Goal: Task Accomplishment & Management: Use online tool/utility

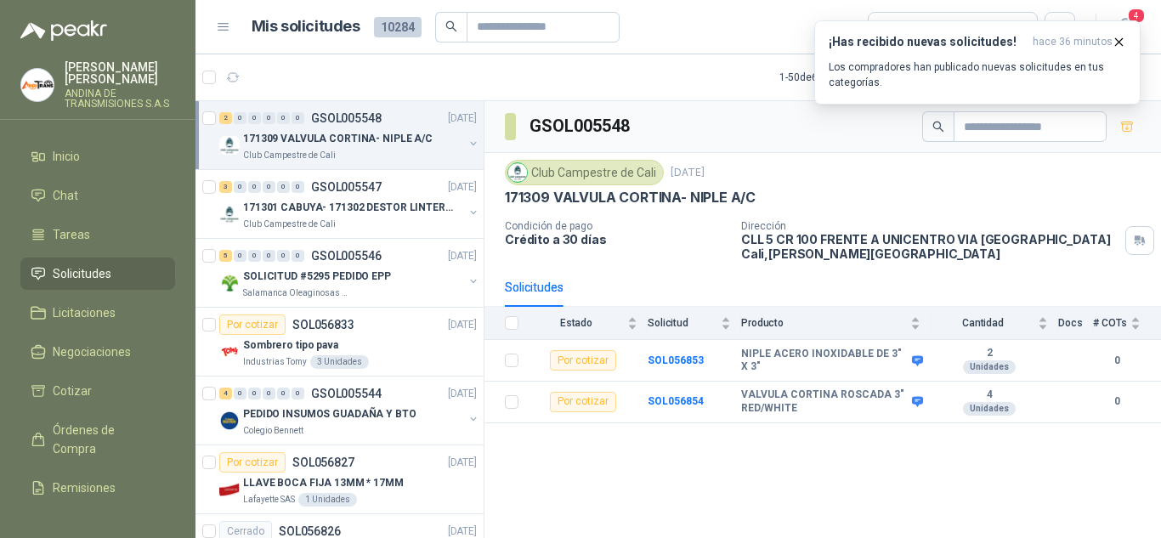
click at [1121, 39] on icon "button" at bounding box center [1119, 41] width 7 height 7
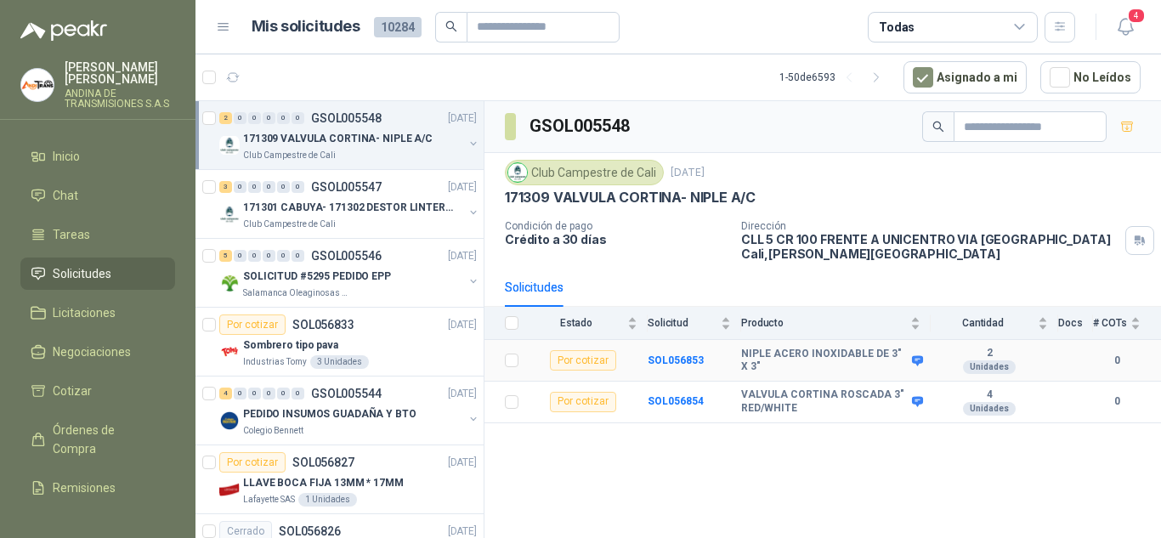
click at [897, 351] on b "NIPLE ACERO INOXIDABLE DE 3" X 3"" at bounding box center [824, 360] width 167 height 26
click at [850, 353] on b "NIPLE ACERO INOXIDABLE DE 3" X 3"" at bounding box center [824, 360] width 167 height 26
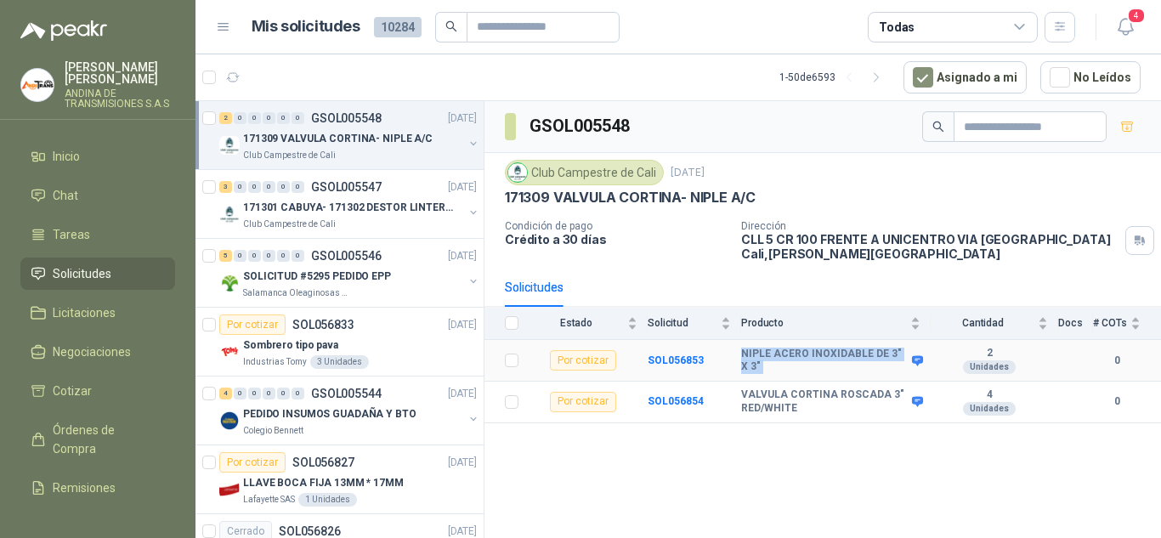
click at [850, 353] on b "NIPLE ACERO INOXIDABLE DE 3" X 3"" at bounding box center [824, 360] width 167 height 26
click at [830, 358] on b "NIPLE ACERO INOXIDABLE DE 3" X 3"" at bounding box center [824, 360] width 167 height 26
click at [823, 359] on b "NIPLE ACERO INOXIDABLE DE 3" X 3"" at bounding box center [824, 360] width 167 height 26
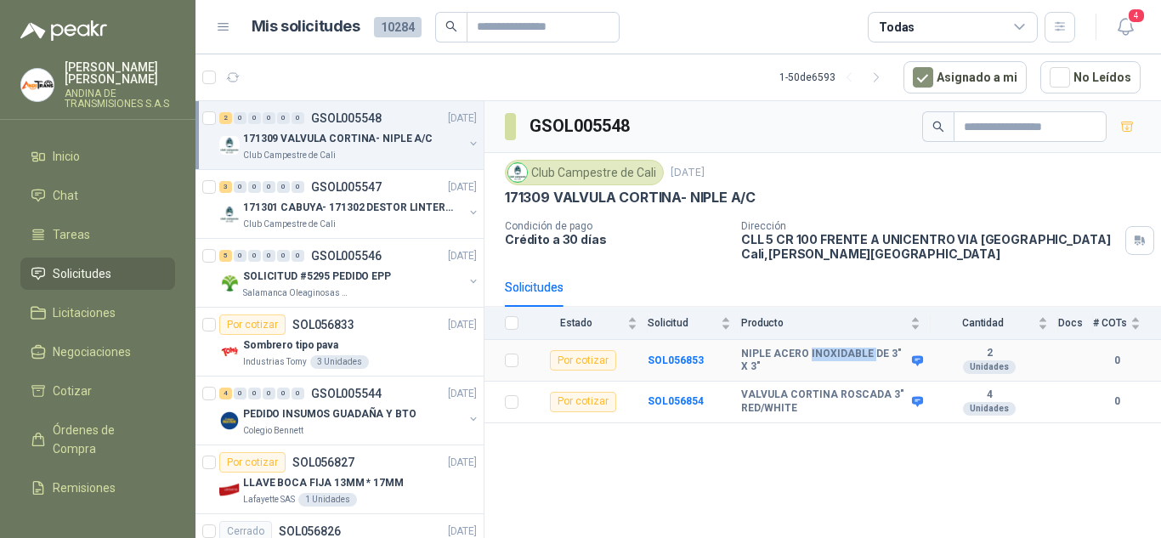
click at [823, 359] on b "NIPLE ACERO INOXIDABLE DE 3" X 3"" at bounding box center [824, 360] width 167 height 26
click at [796, 359] on b "NIPLE ACERO INOXIDABLE DE 3" X 3"" at bounding box center [824, 360] width 167 height 26
click at [830, 359] on b "NIPLE ACERO INOXIDABLE DE 3" X 3"" at bounding box center [824, 360] width 167 height 26
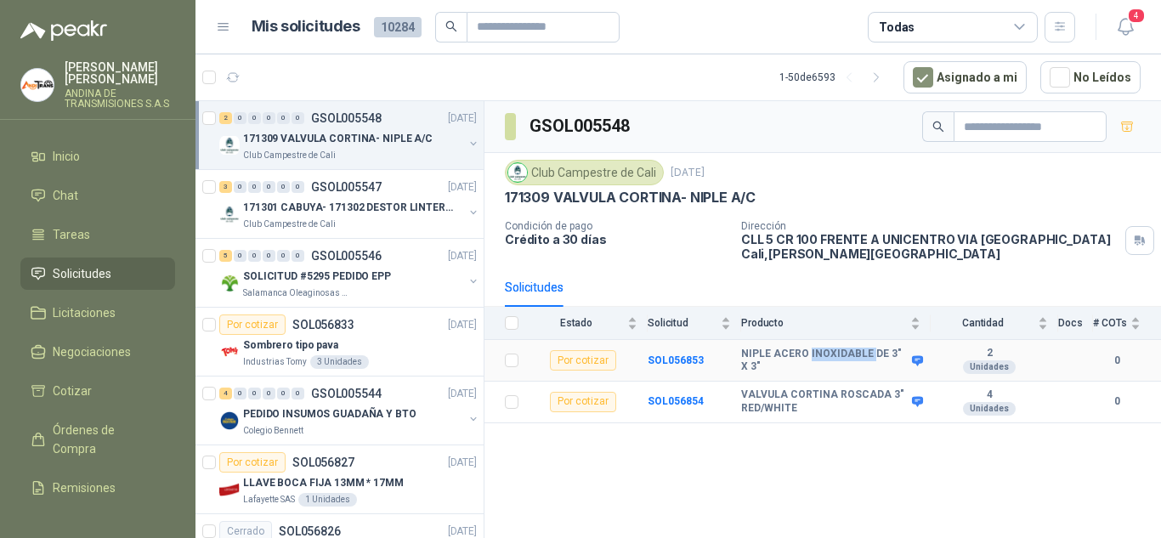
click at [830, 359] on b "NIPLE ACERO INOXIDABLE DE 3" X 3"" at bounding box center [824, 360] width 167 height 26
click at [889, 359] on b "NIPLE ACERO INOXIDABLE DE 3" X 3"" at bounding box center [824, 360] width 167 height 26
drag, startPoint x: 884, startPoint y: 353, endPoint x: 903, endPoint y: 353, distance: 19.6
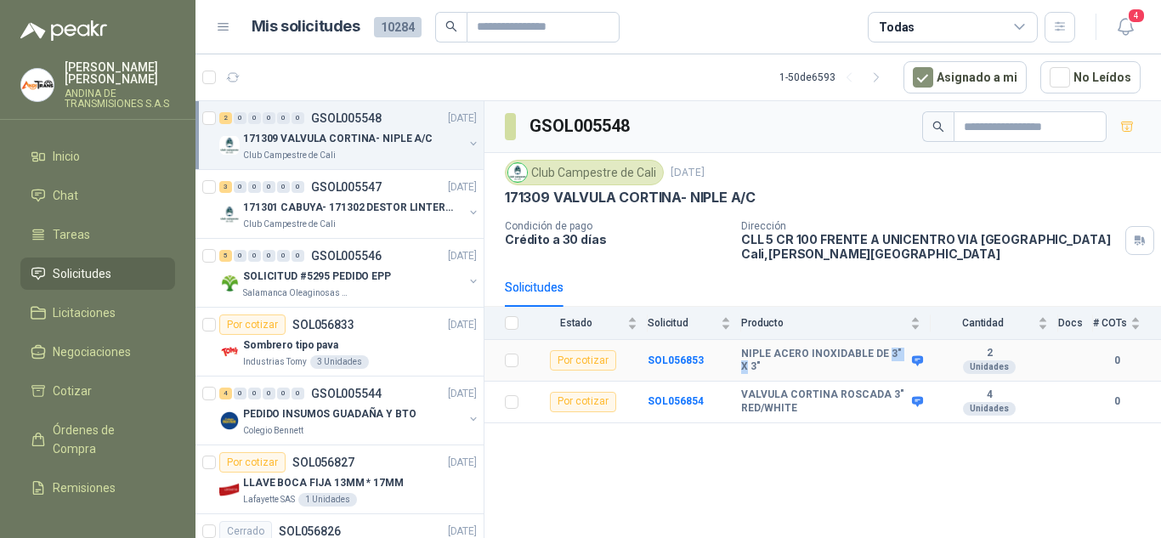
click at [903, 353] on b "NIPLE ACERO INOXIDABLE DE 3" X 3"" at bounding box center [824, 360] width 167 height 26
click at [666, 363] on b "SOL056853" at bounding box center [675, 360] width 56 height 12
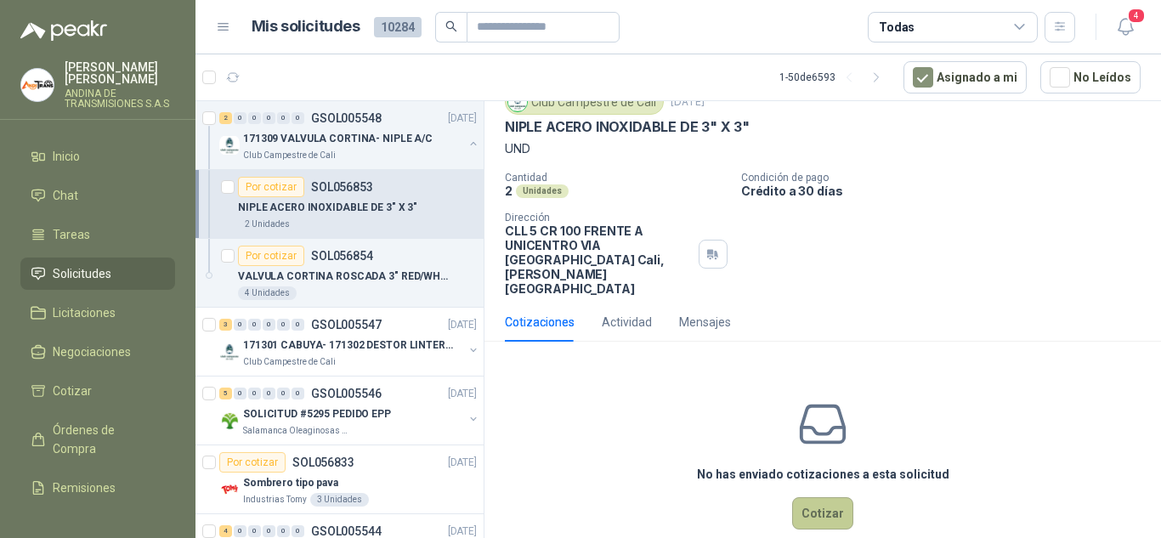
click at [809, 497] on button "Cotizar" at bounding box center [822, 513] width 61 height 32
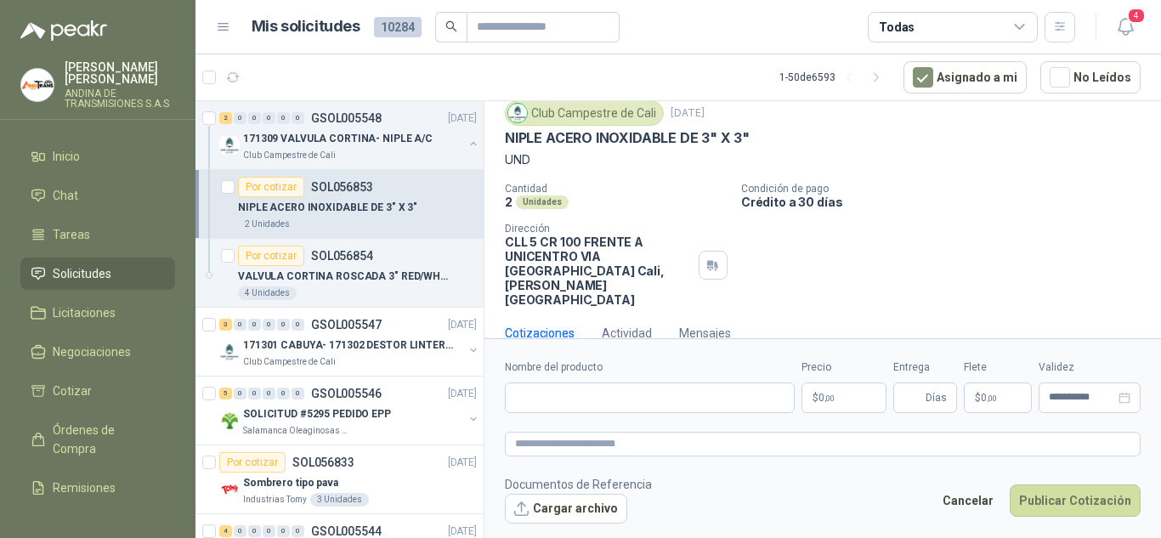
scroll to position [55, 0]
click at [634, 393] on input "Nombre del producto" at bounding box center [650, 397] width 290 height 31
click at [597, 135] on p "NIPLE ACERO INOXIDABLE DE 3" X 3"" at bounding box center [627, 139] width 245 height 18
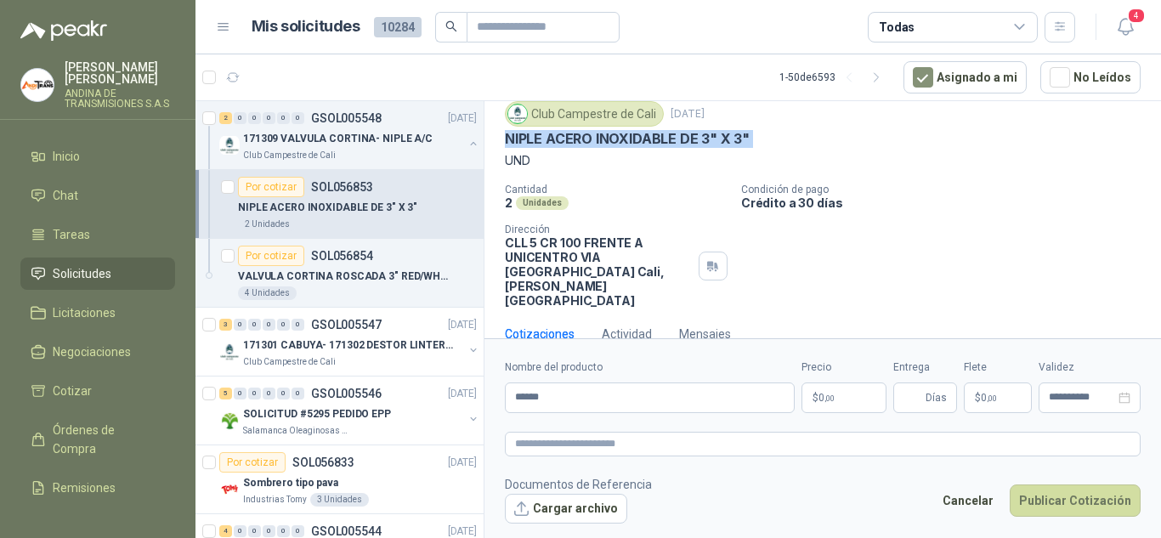
click at [597, 135] on p "NIPLE ACERO INOXIDABLE DE 3" X 3"" at bounding box center [627, 139] width 245 height 18
copy p "NIPLE ACERO INOXIDABLE DE 3" X 3""
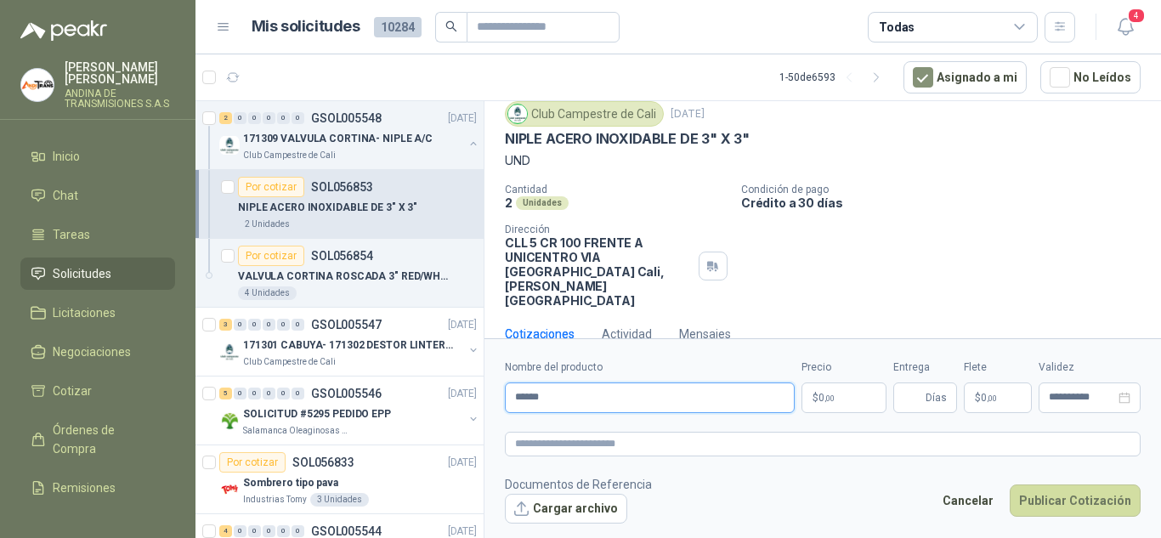
click at [603, 391] on input "*****" at bounding box center [650, 397] width 290 height 31
click at [602, 392] on input "*****" at bounding box center [650, 397] width 290 height 31
paste input "**********"
type input "**********"
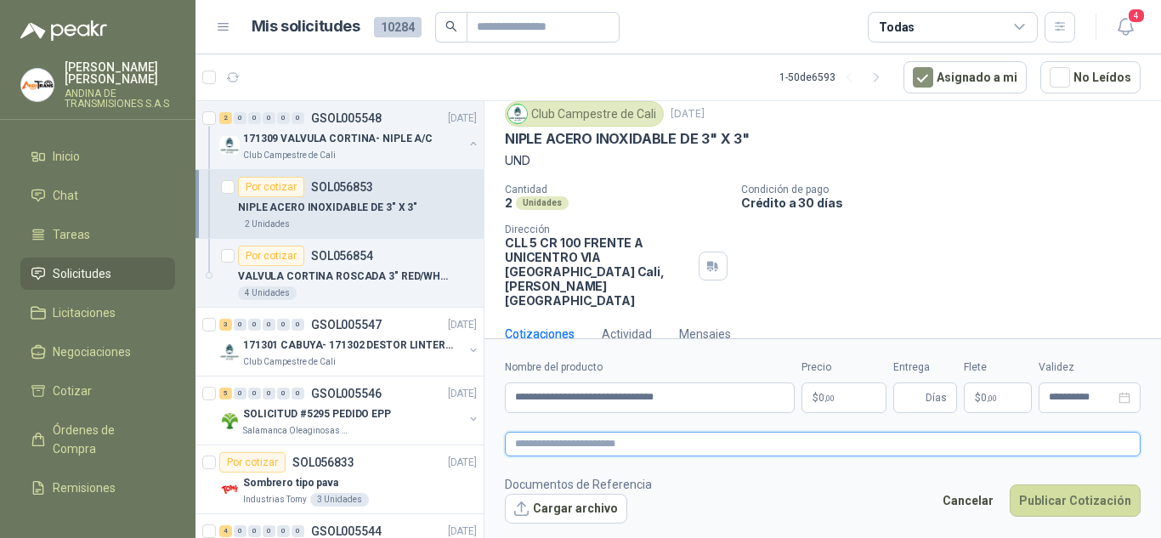
click at [622, 448] on textarea at bounding box center [823, 444] width 636 height 25
paste textarea "**********"
type textarea "**********"
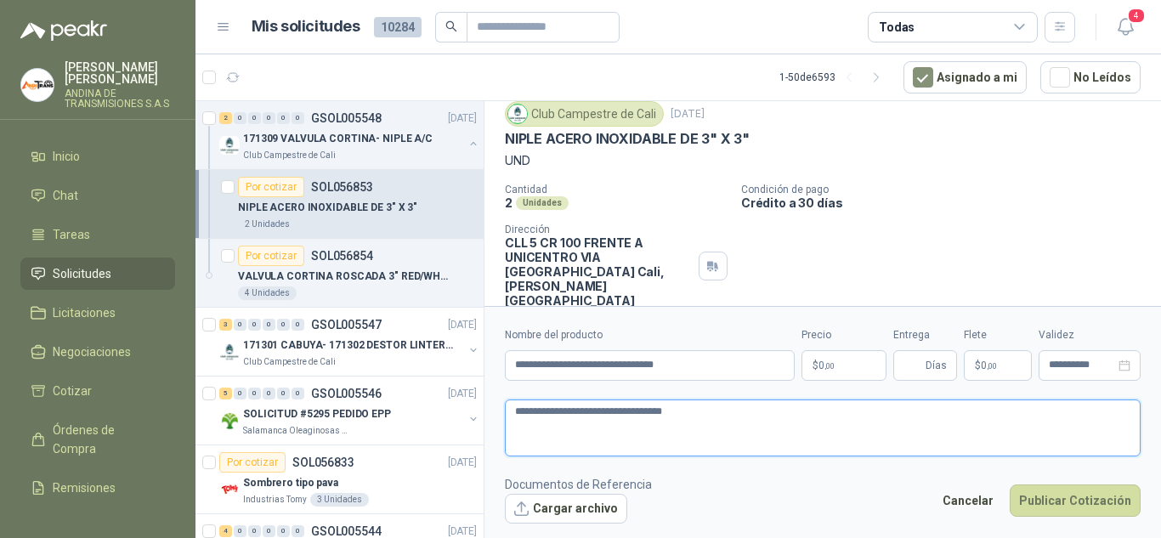
scroll to position [67, 0]
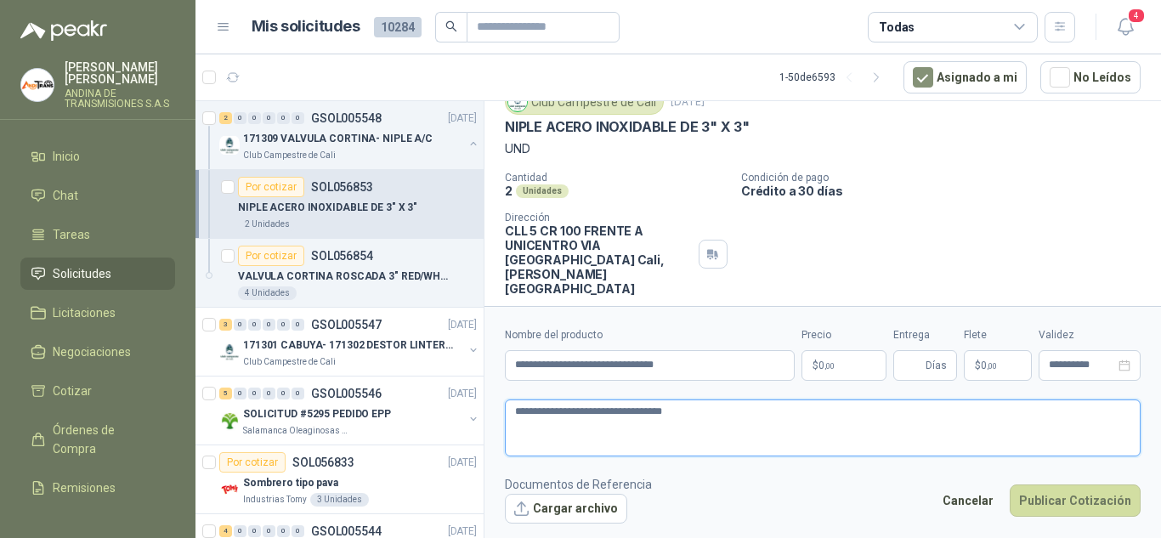
type textarea "**********"
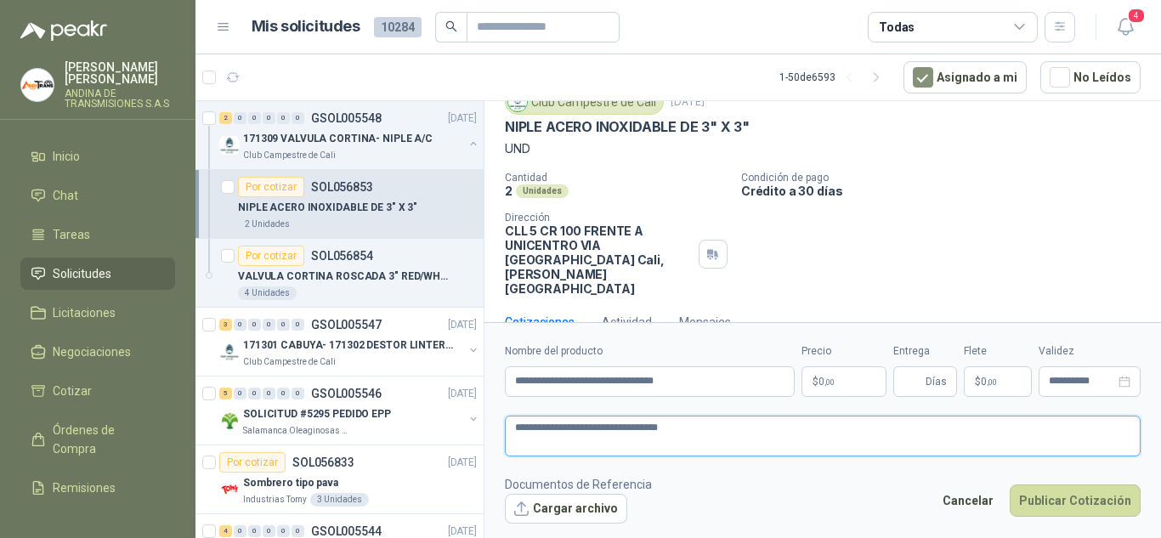
type textarea "**********"
click at [820, 381] on body "[PERSON_NAME] ANDINA DE TRANSMISIONES S.A.S Inicio Chat Tareas Solicitudes Lici…" at bounding box center [580, 269] width 1161 height 538
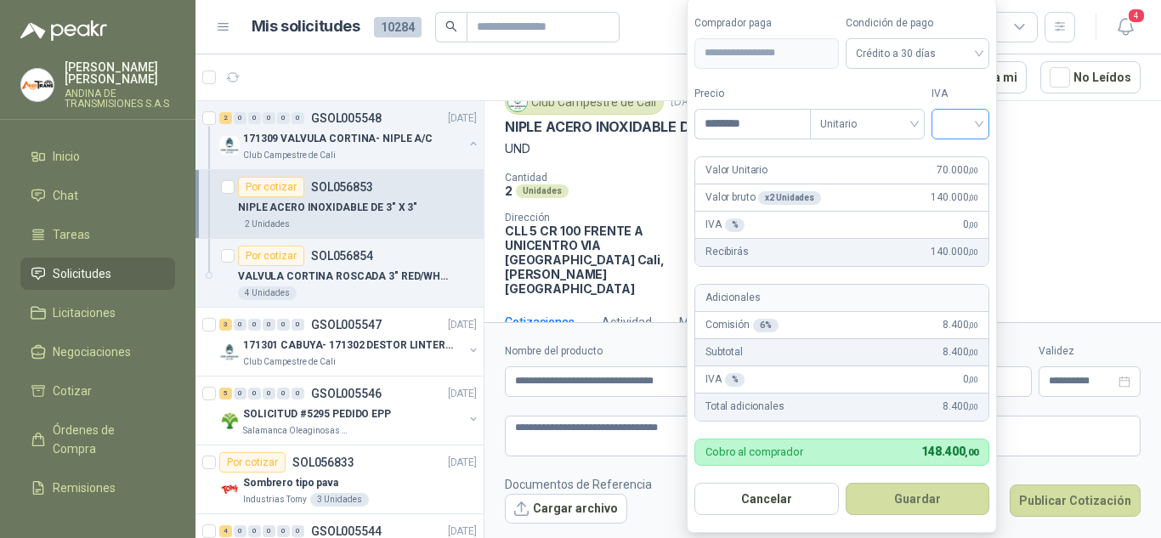
click at [983, 126] on div at bounding box center [960, 124] width 58 height 31
type input "********"
click at [969, 156] on div "19%" at bounding box center [963, 159] width 31 height 19
click at [862, 131] on span "Unitario" at bounding box center [870, 123] width 94 height 25
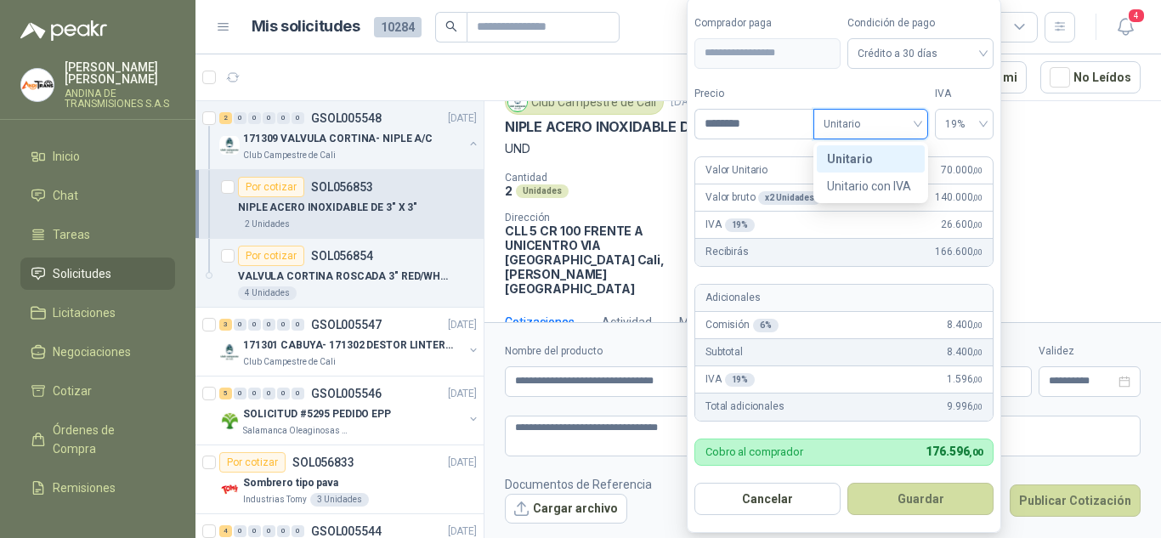
click at [866, 125] on span "Unitario" at bounding box center [870, 123] width 94 height 25
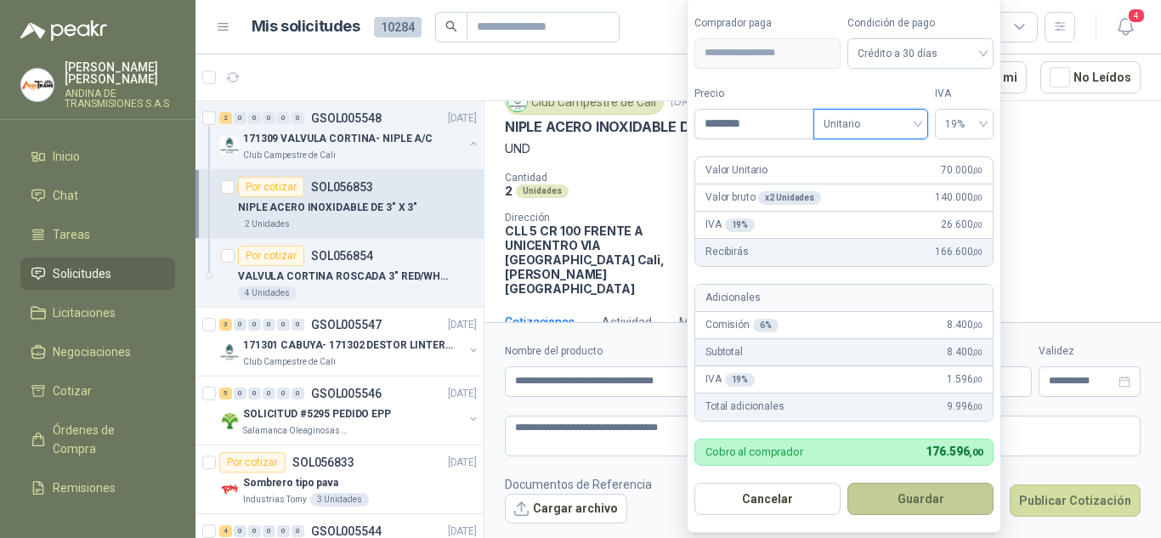
click at [890, 505] on button "Guardar" at bounding box center [920, 499] width 146 height 32
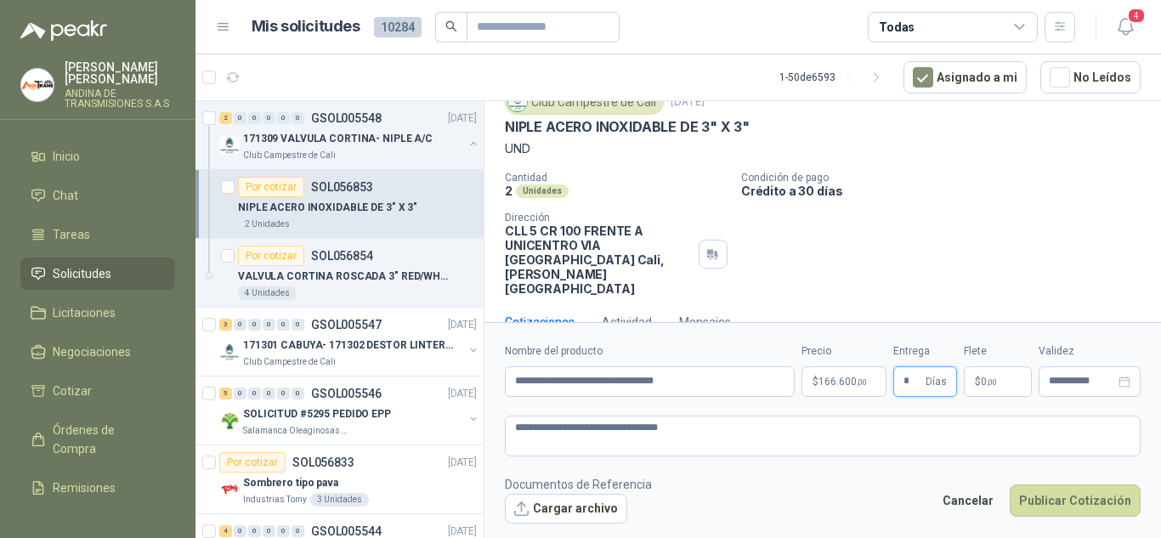
type input "*"
click at [1005, 379] on p "$ 0 ,00" at bounding box center [997, 381] width 68 height 31
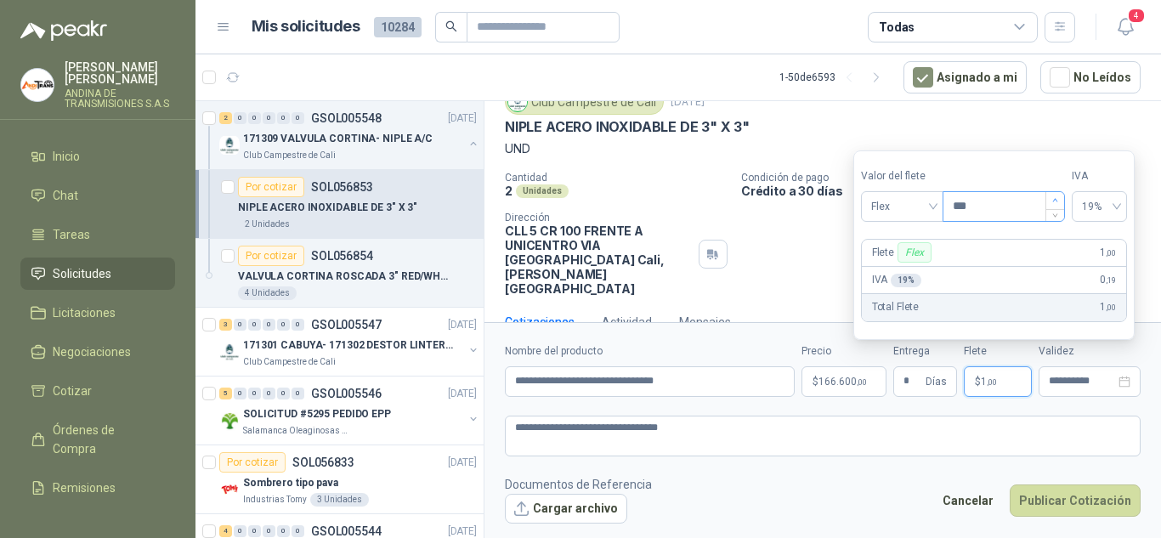
click at [1059, 204] on span "Increase Value" at bounding box center [1054, 200] width 19 height 17
type input "***"
click at [1058, 212] on icon "down" at bounding box center [1055, 212] width 6 height 6
click at [936, 214] on div "Flex" at bounding box center [902, 206] width 82 height 31
click at [905, 263] on div "Incluido" at bounding box center [903, 269] width 59 height 19
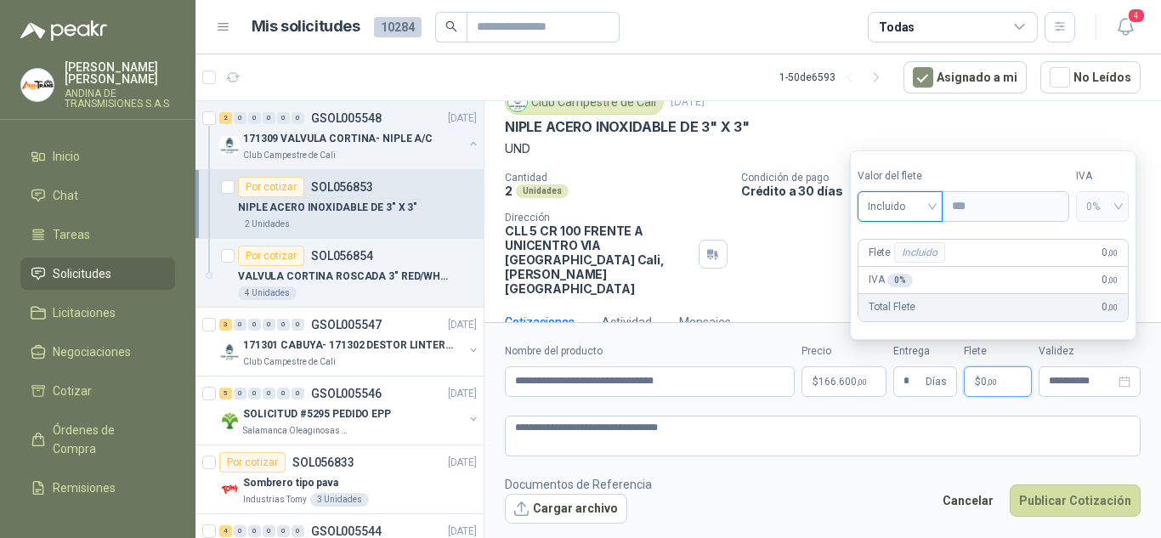
click at [1012, 412] on form "**********" at bounding box center [822, 433] width 676 height 222
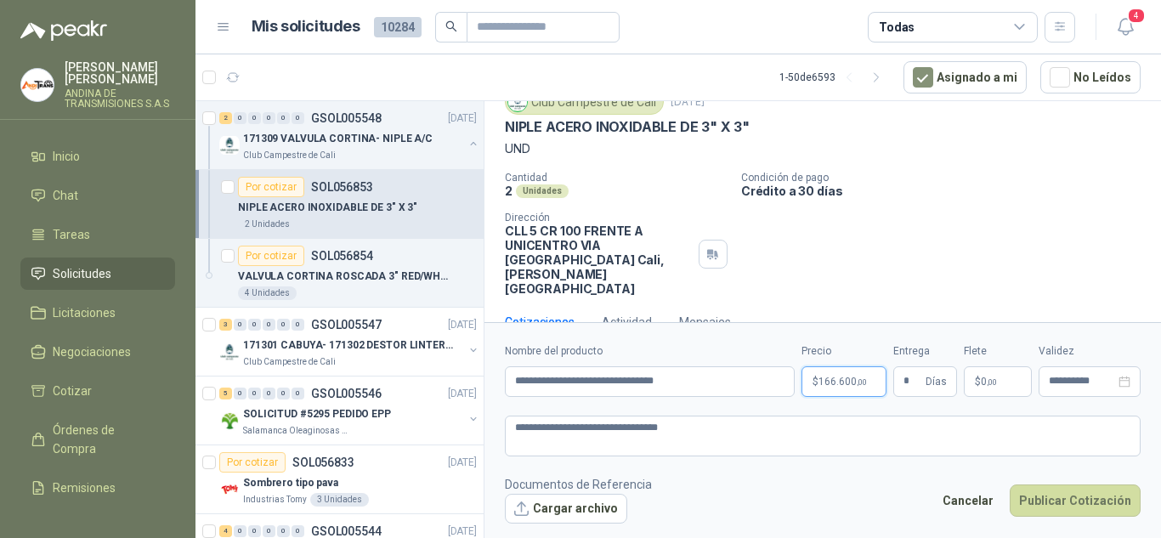
click at [857, 383] on body "[PERSON_NAME] ANDINA DE TRANSMISIONES S.A.S Inicio Chat Tareas Solicitudes Lici…" at bounding box center [580, 269] width 1161 height 538
click at [1104, 175] on p "Condición de pago" at bounding box center [947, 178] width 413 height 12
click at [1051, 496] on button "Publicar Cotización" at bounding box center [1074, 500] width 131 height 32
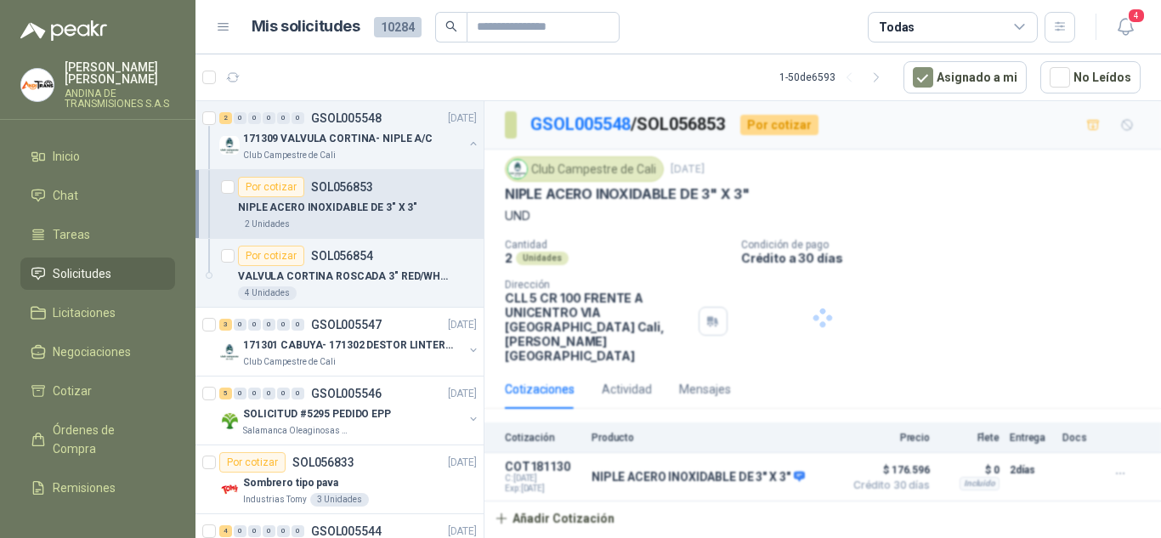
scroll to position [0, 0]
click at [368, 268] on p "VALVULA CORTINA ROSCADA 3" RED/WHITE" at bounding box center [344, 276] width 212 height 16
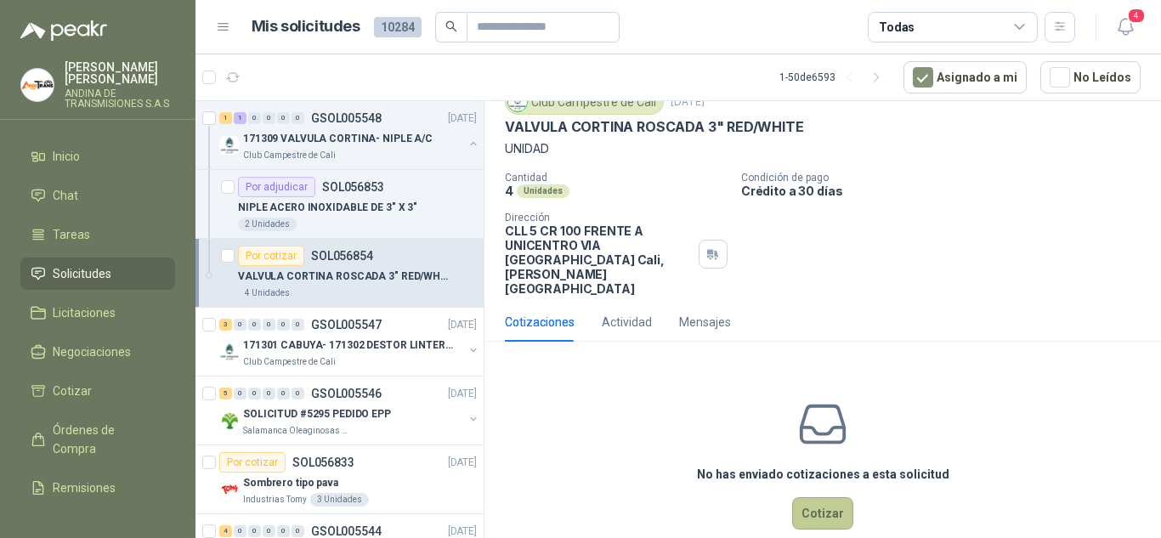
click at [822, 497] on button "Cotizar" at bounding box center [822, 513] width 61 height 32
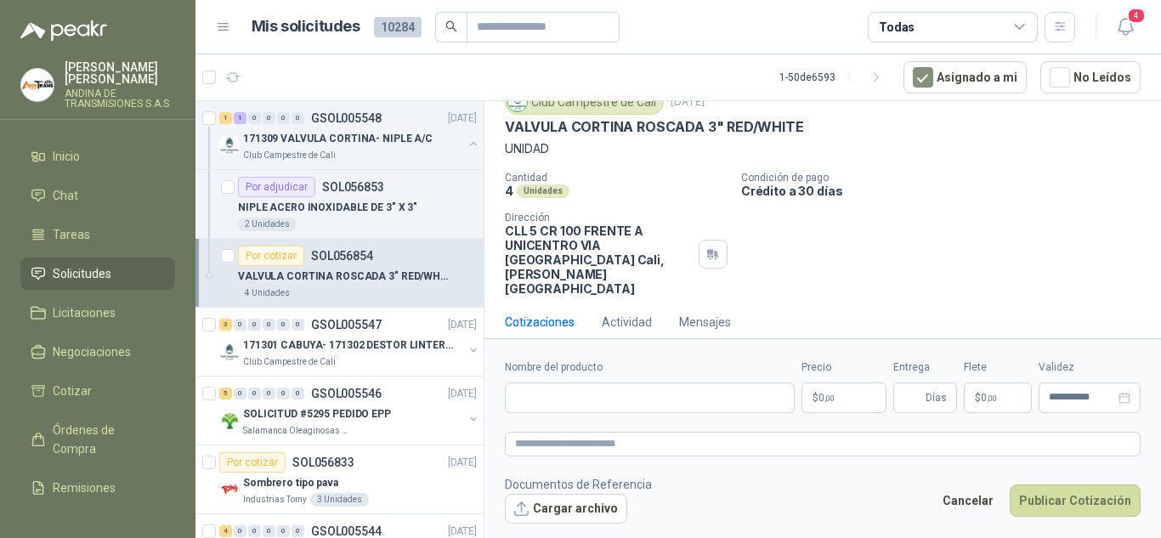
scroll to position [55, 0]
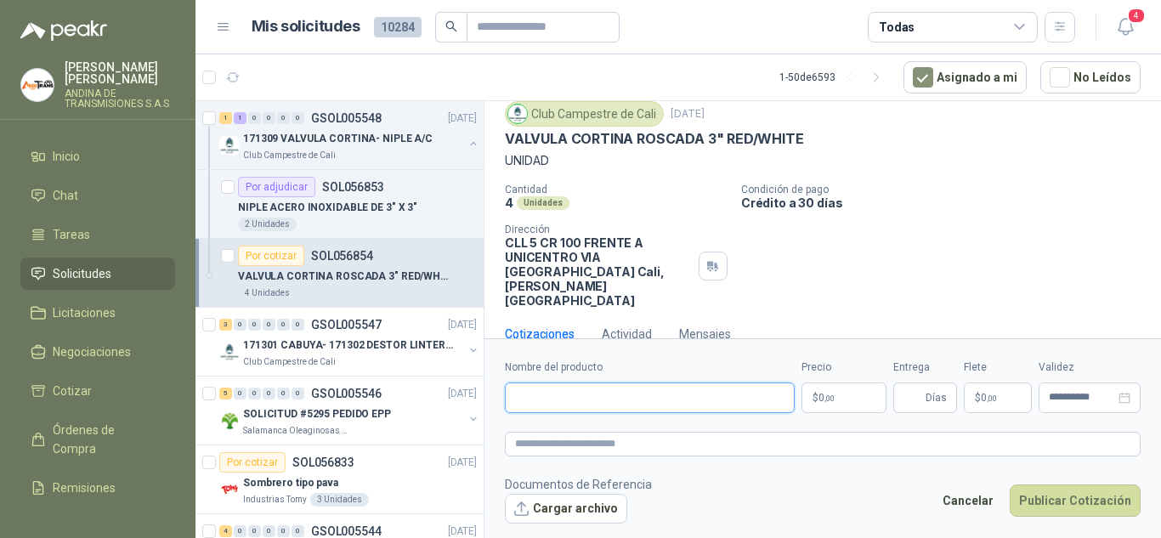
click at [687, 397] on input "Nombre del producto" at bounding box center [650, 397] width 290 height 31
click at [590, 138] on p "VALVULA CORTINA ROSCADA 3" RED/WHITE" at bounding box center [654, 139] width 299 height 18
click at [590, 137] on p "VALVULA CORTINA ROSCADA 3" RED/WHITE" at bounding box center [654, 139] width 299 height 18
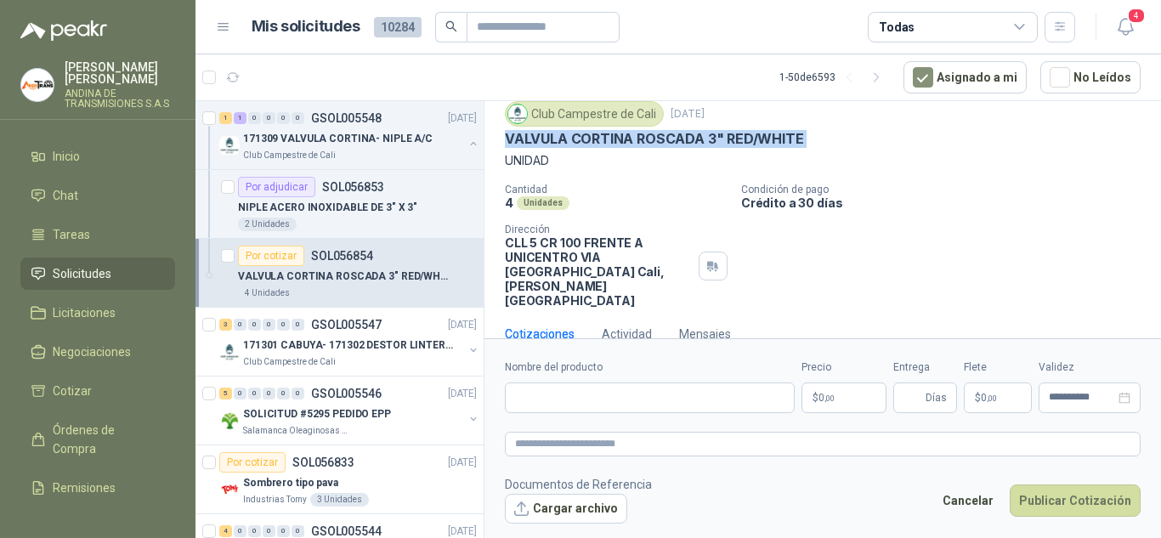
click at [590, 137] on p "VALVULA CORTINA ROSCADA 3" RED/WHITE" at bounding box center [654, 139] width 299 height 18
copy p "VALVULA CORTINA ROSCADA 3" RED/WHITE"
click at [598, 410] on input "Nombre del producto" at bounding box center [650, 397] width 290 height 31
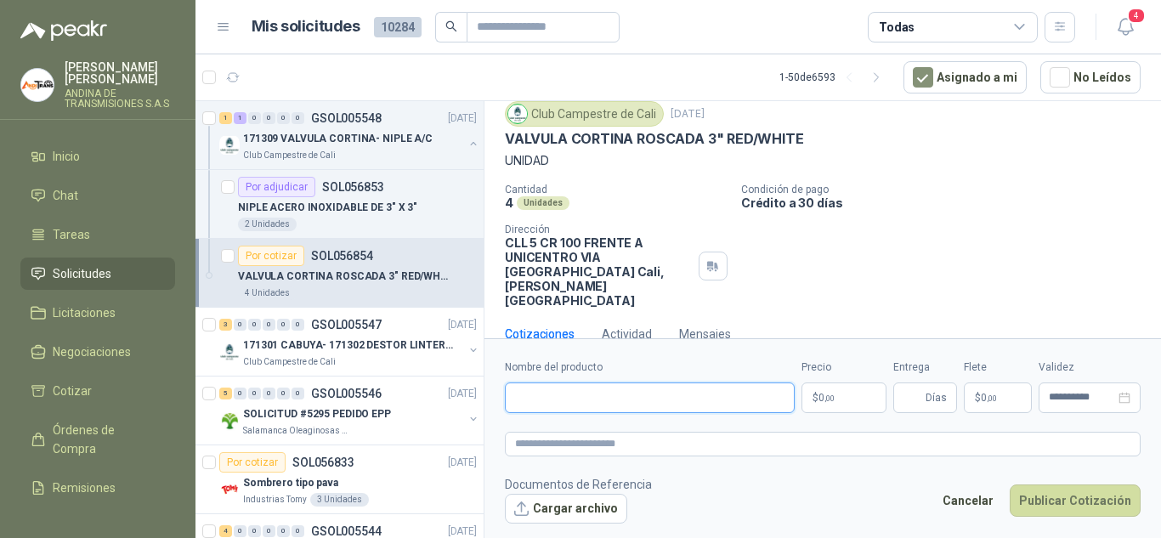
paste input "**********"
click at [736, 397] on input "**********" at bounding box center [650, 397] width 290 height 31
type input "**********"
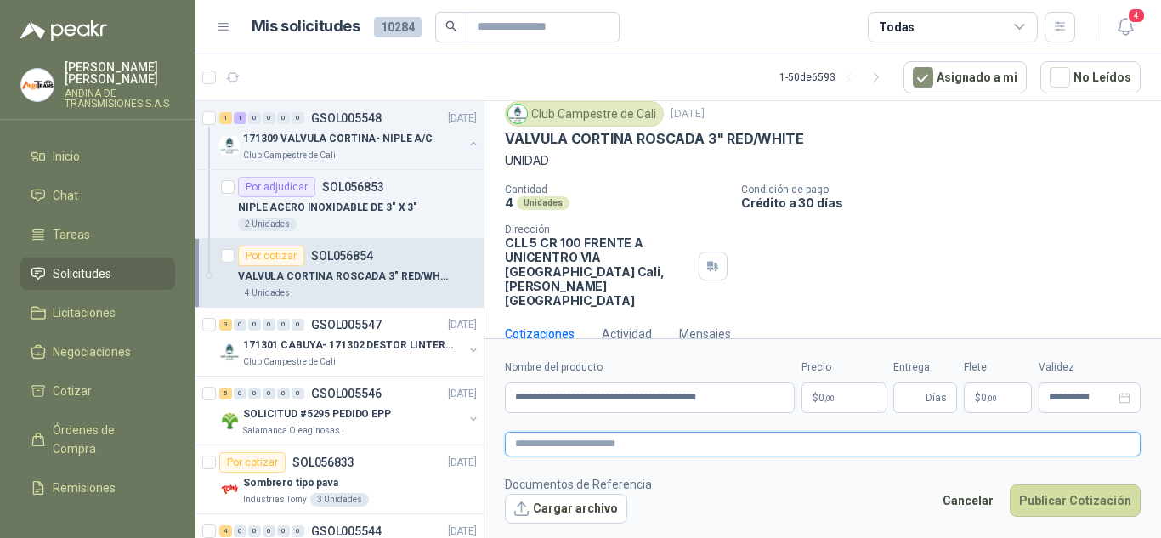
click at [684, 438] on textarea at bounding box center [823, 444] width 636 height 25
paste textarea "**********"
type textarea "**********"
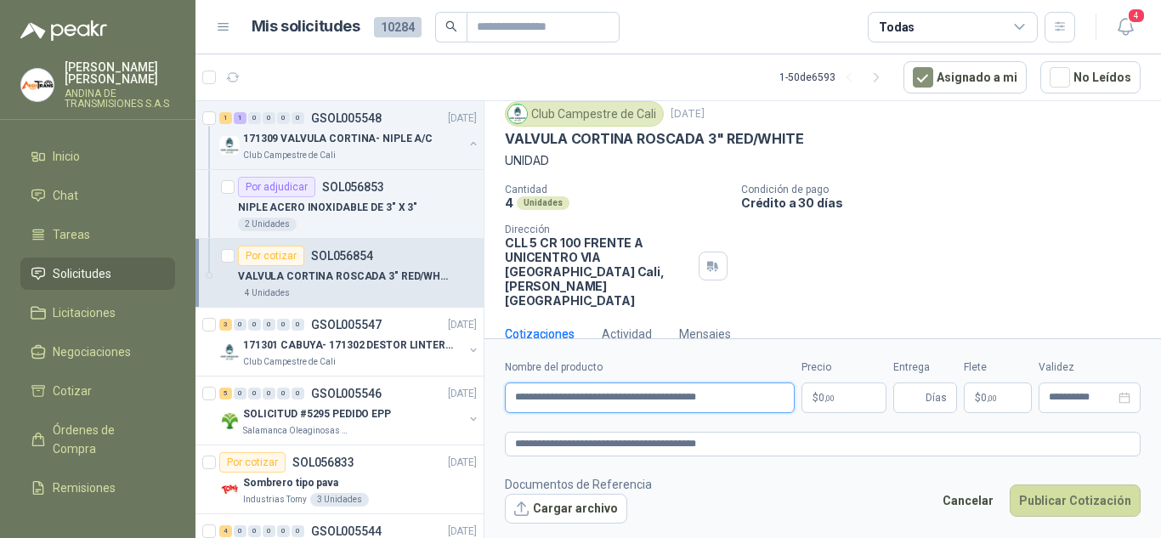
drag, startPoint x: 652, startPoint y: 399, endPoint x: 661, endPoint y: 400, distance: 9.4
click at [661, 400] on input "**********" at bounding box center [650, 397] width 290 height 31
click at [694, 401] on input "**********" at bounding box center [650, 397] width 290 height 31
click at [828, 404] on p "$ 0 ,00" at bounding box center [843, 397] width 85 height 31
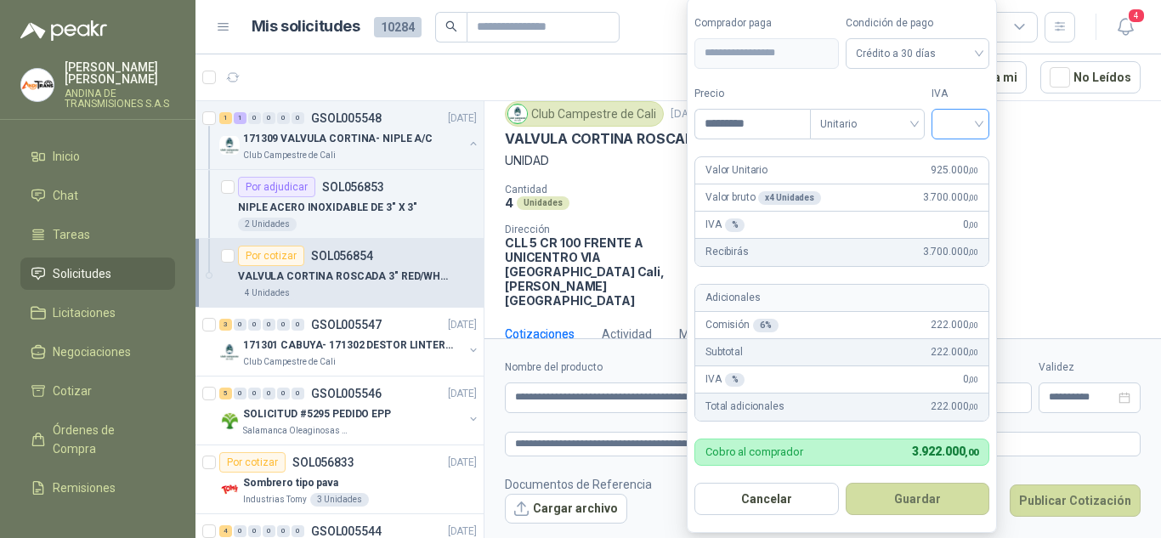
type input "*********"
click at [954, 126] on input "search" at bounding box center [959, 122] width 37 height 25
click at [964, 156] on div "19%" at bounding box center [963, 159] width 31 height 19
click at [912, 500] on button "Guardar" at bounding box center [920, 499] width 146 height 32
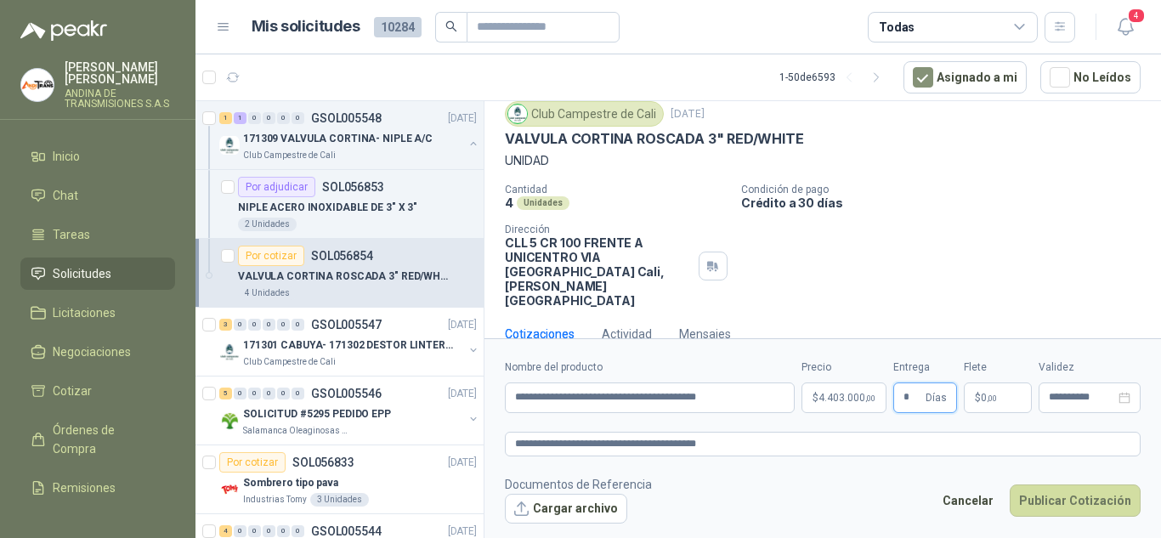
type input "*"
click at [988, 393] on span ",00" at bounding box center [991, 397] width 10 height 9
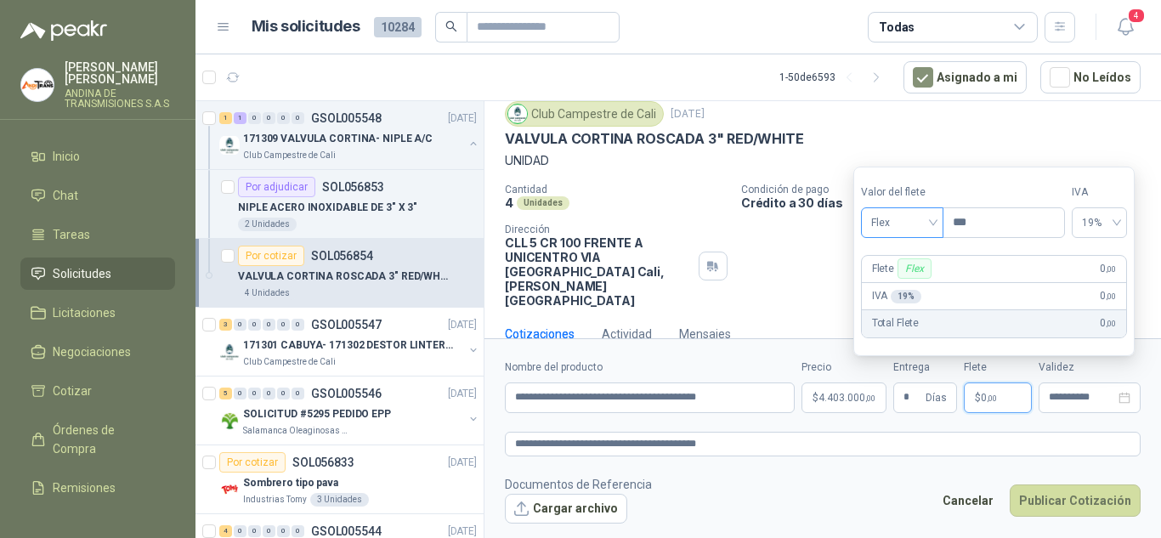
click at [930, 229] on span "Flex" at bounding box center [902, 222] width 62 height 25
click at [912, 285] on div "Incluido" at bounding box center [903, 285] width 59 height 19
click at [969, 453] on textarea "**********" at bounding box center [823, 444] width 636 height 25
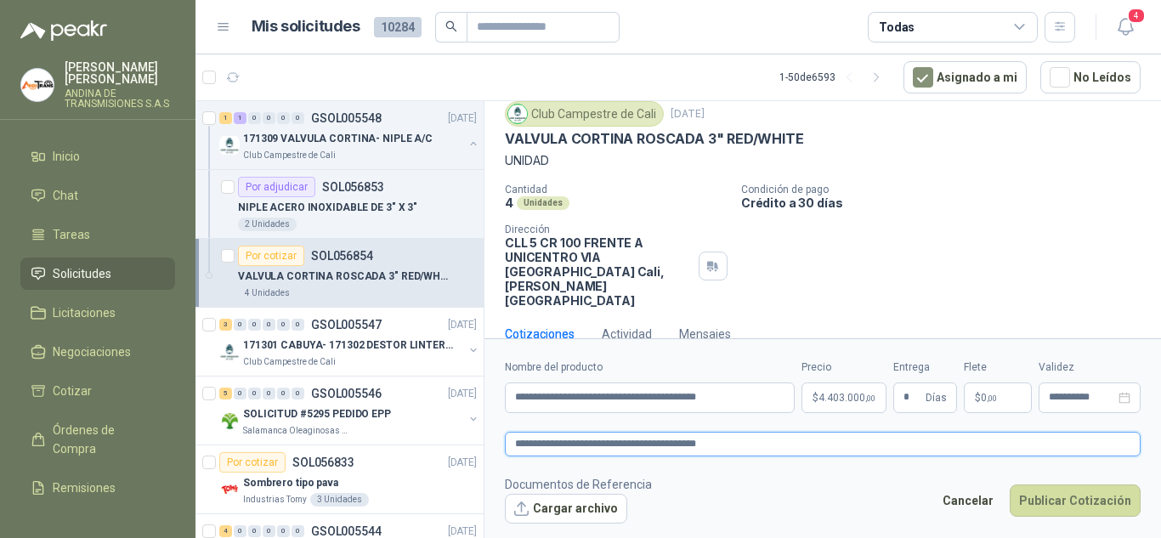
click at [613, 443] on textarea "**********" at bounding box center [823, 444] width 636 height 25
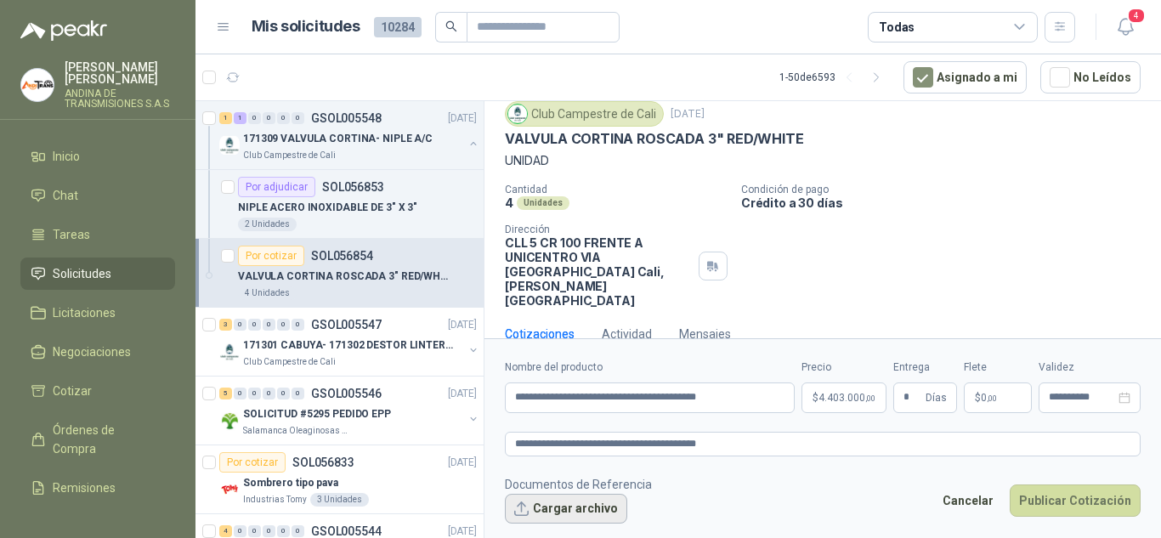
click at [563, 515] on button "Cargar archivo" at bounding box center [566, 509] width 122 height 31
click at [569, 517] on button "Cargar archivo" at bounding box center [566, 509] width 122 height 31
click at [594, 517] on button "Cargar archivo" at bounding box center [566, 509] width 122 height 31
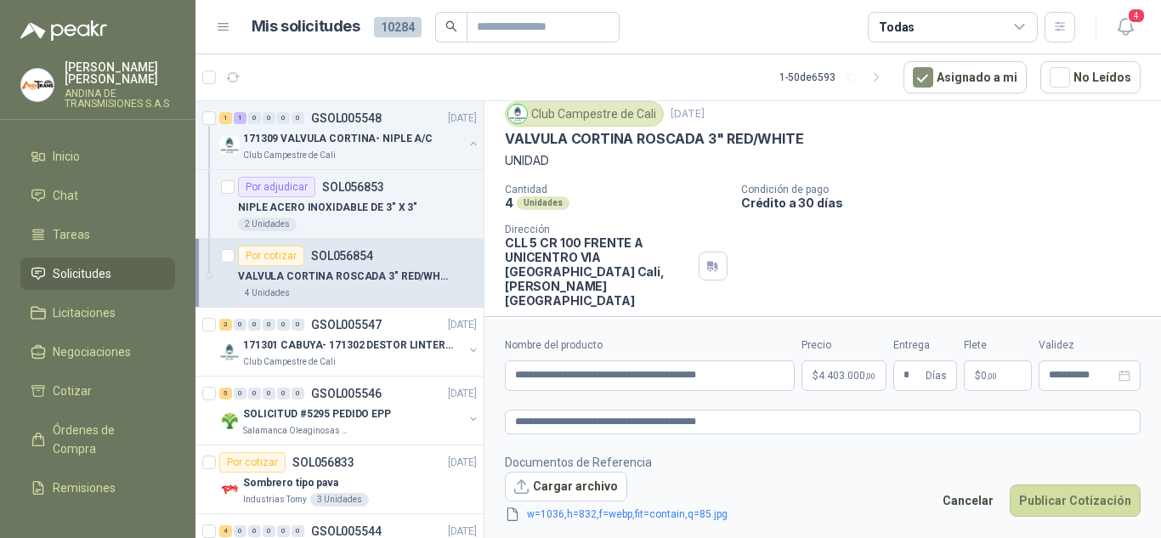
scroll to position [67, 0]
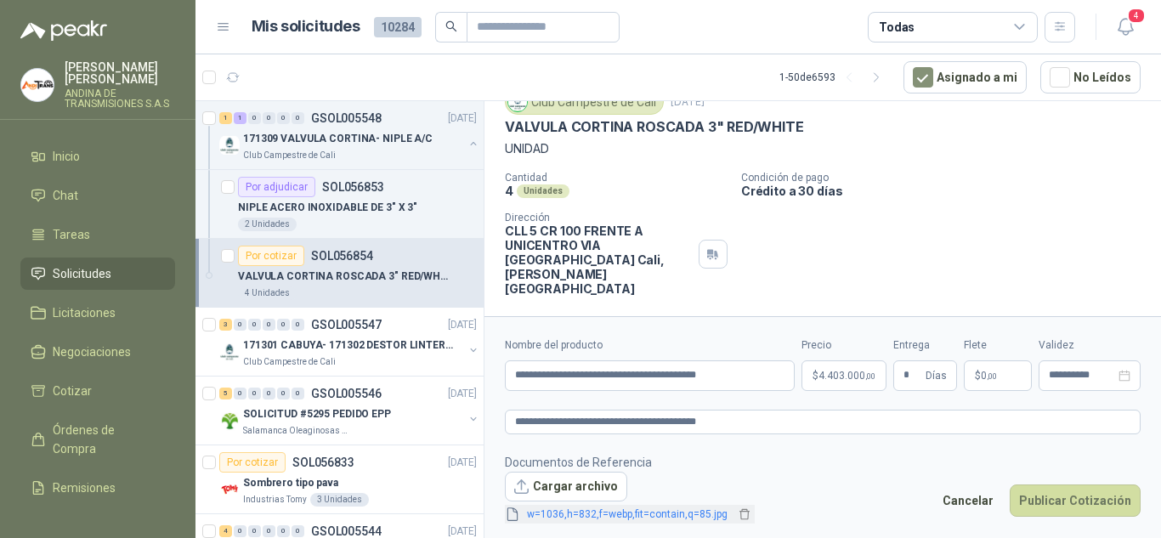
click at [574, 515] on link "w=1036,h=832,f=webp,fit=contain,q=85.jpg" at bounding box center [627, 514] width 214 height 16
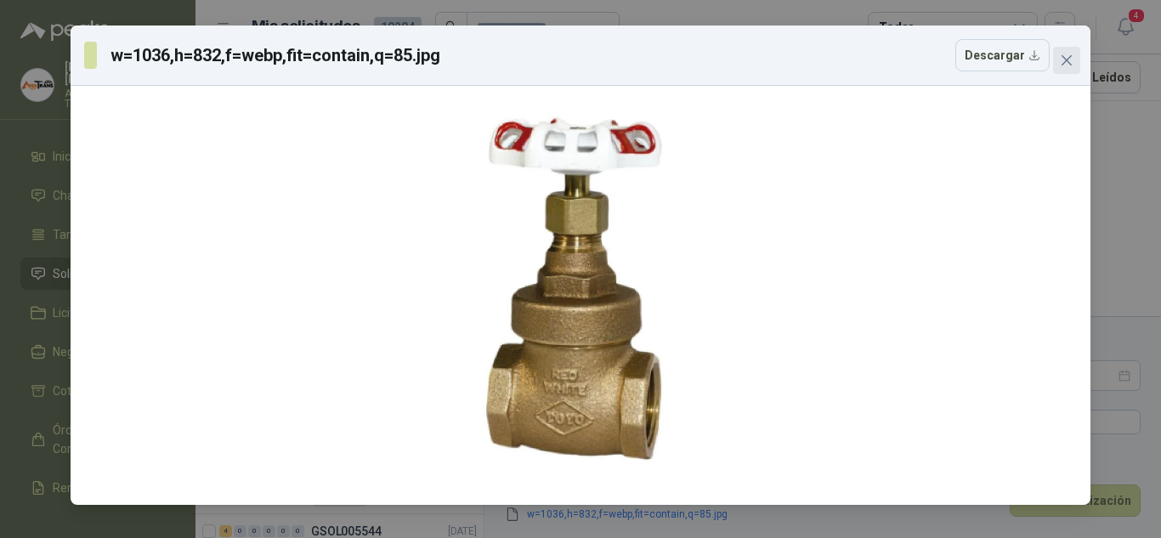
click at [1067, 61] on icon "close" at bounding box center [1066, 60] width 10 height 10
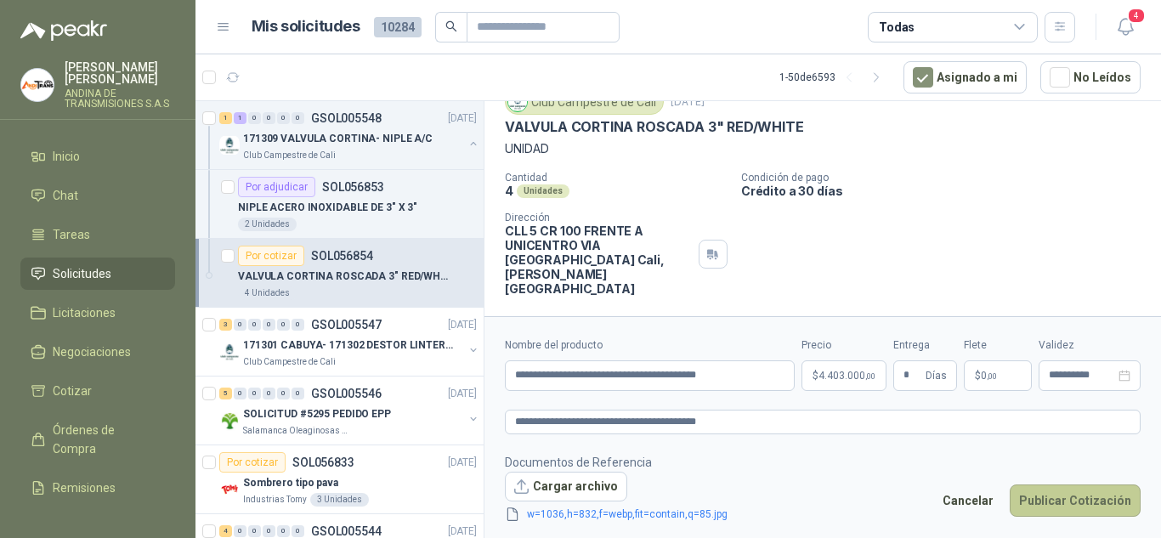
click at [1079, 509] on button "Publicar Cotización" at bounding box center [1074, 500] width 131 height 32
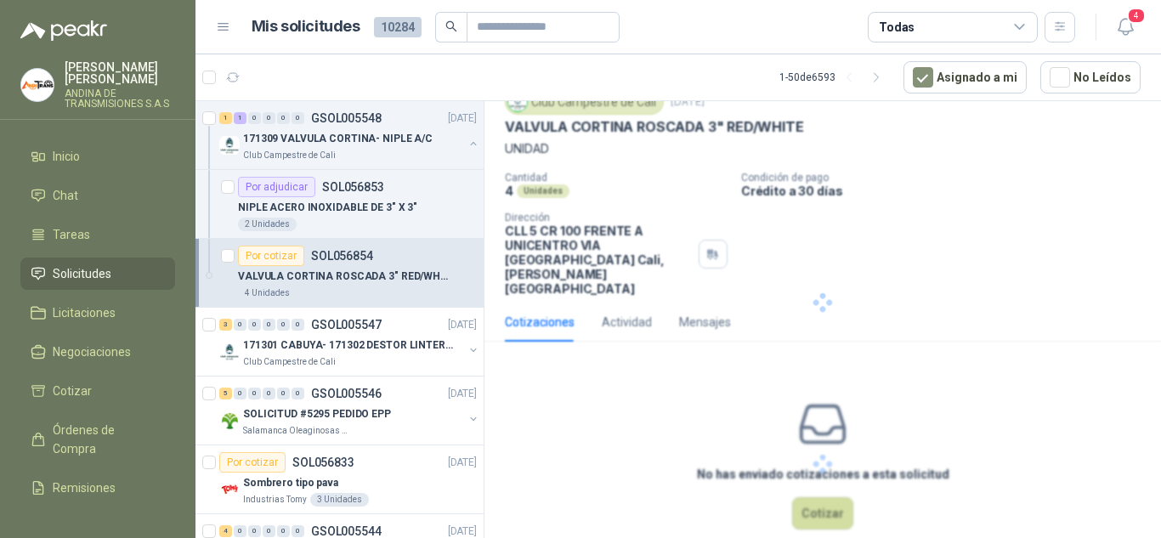
scroll to position [0, 0]
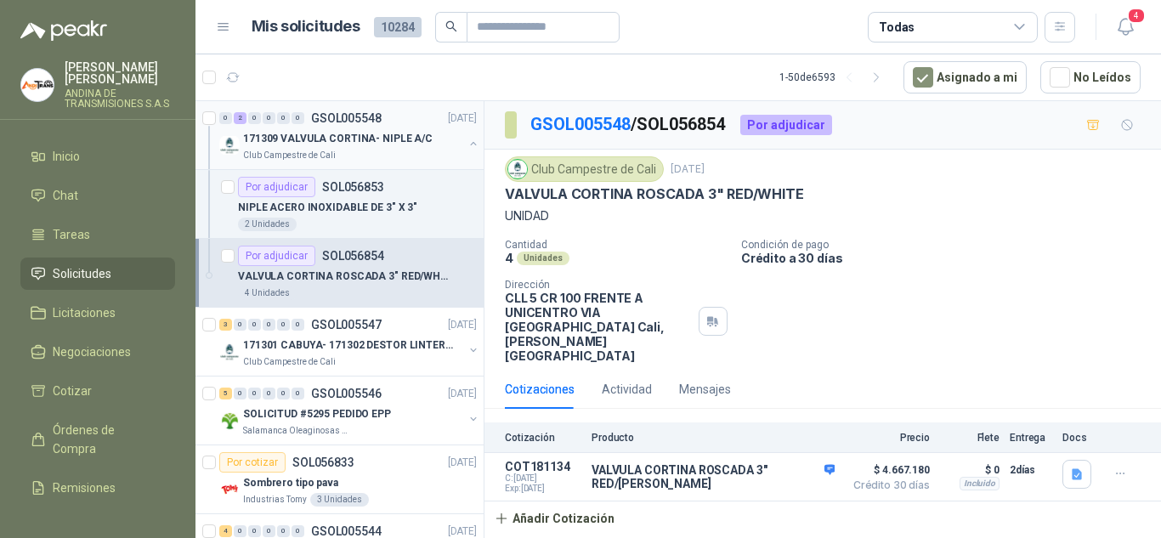
click at [386, 146] on p "171309 VALVULA CORTINA- NIPLE A/C" at bounding box center [337, 139] width 189 height 16
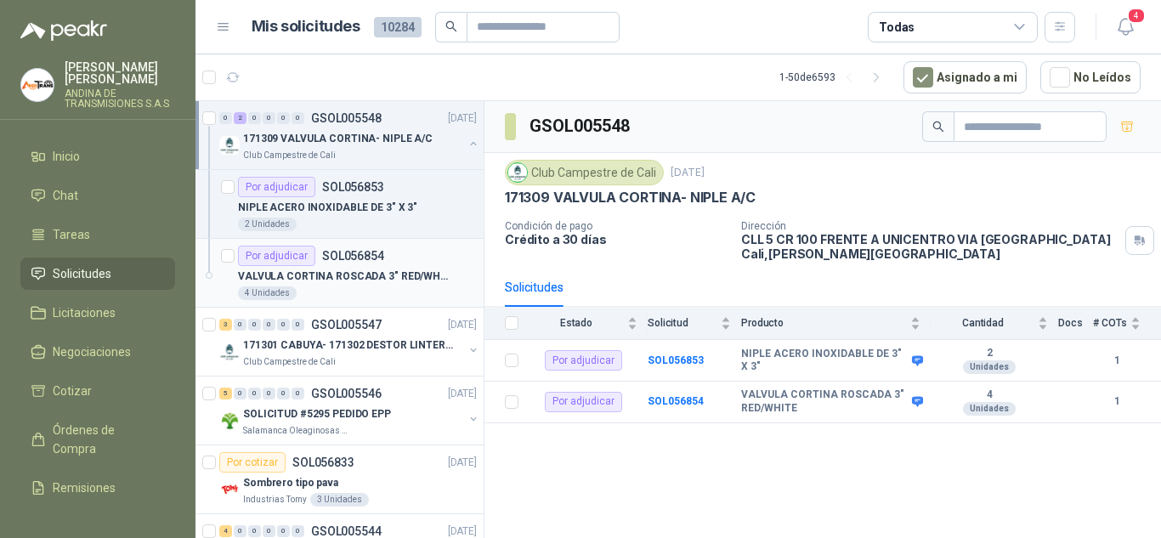
click at [377, 271] on p "VALVULA CORTINA ROSCADA 3" RED/WHITE" at bounding box center [344, 276] width 212 height 16
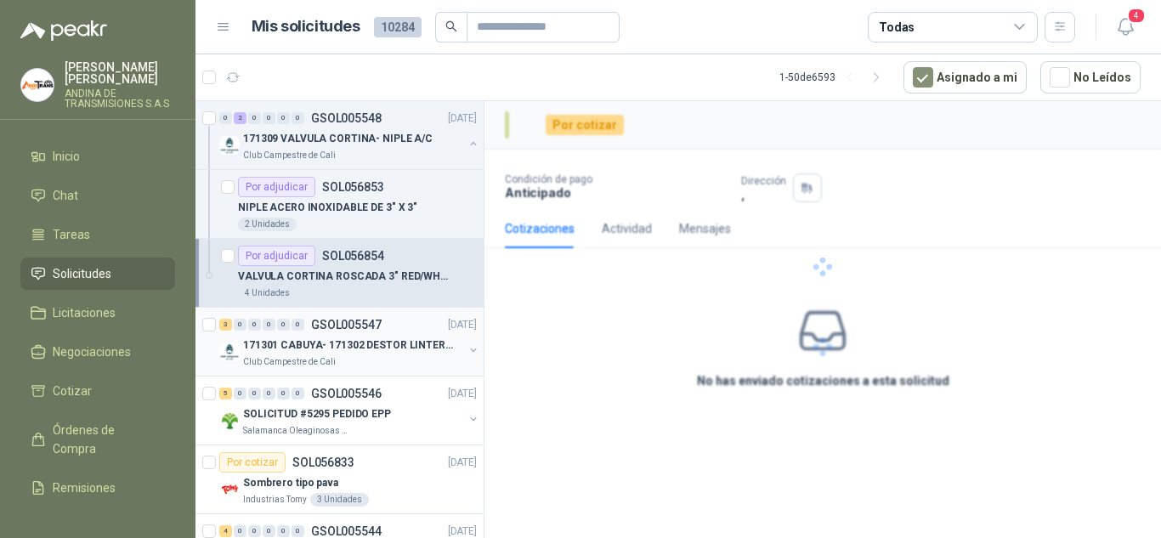
click at [389, 338] on p "171301 CABUYA- 171302 DESTOR LINTER- 171305 PINZA" at bounding box center [349, 345] width 212 height 16
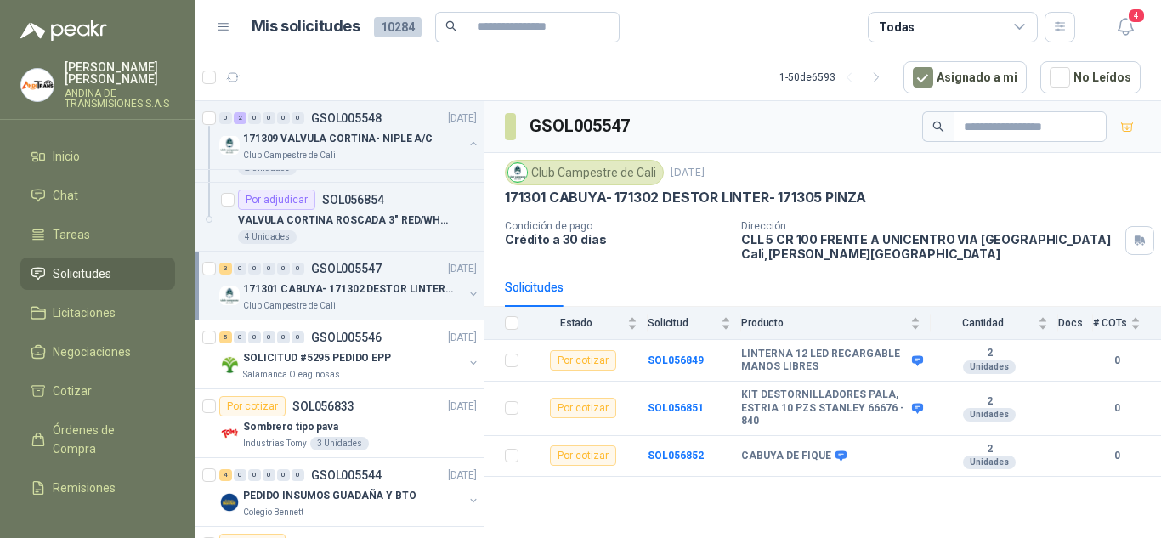
scroll to position [85, 0]
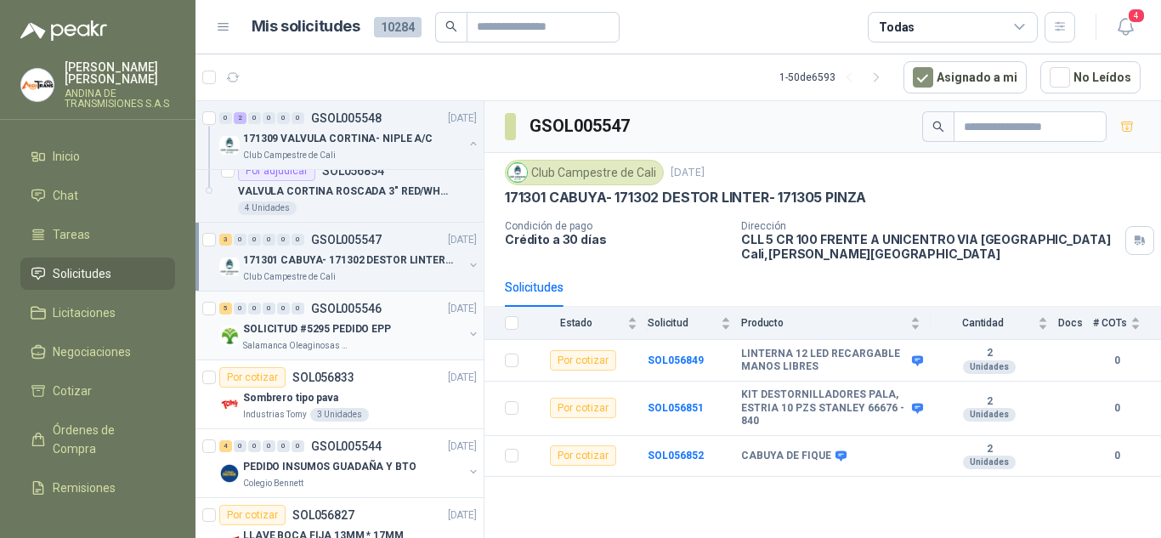
click at [388, 340] on div "Salamanca Oleaginosas SAS" at bounding box center [353, 346] width 220 height 14
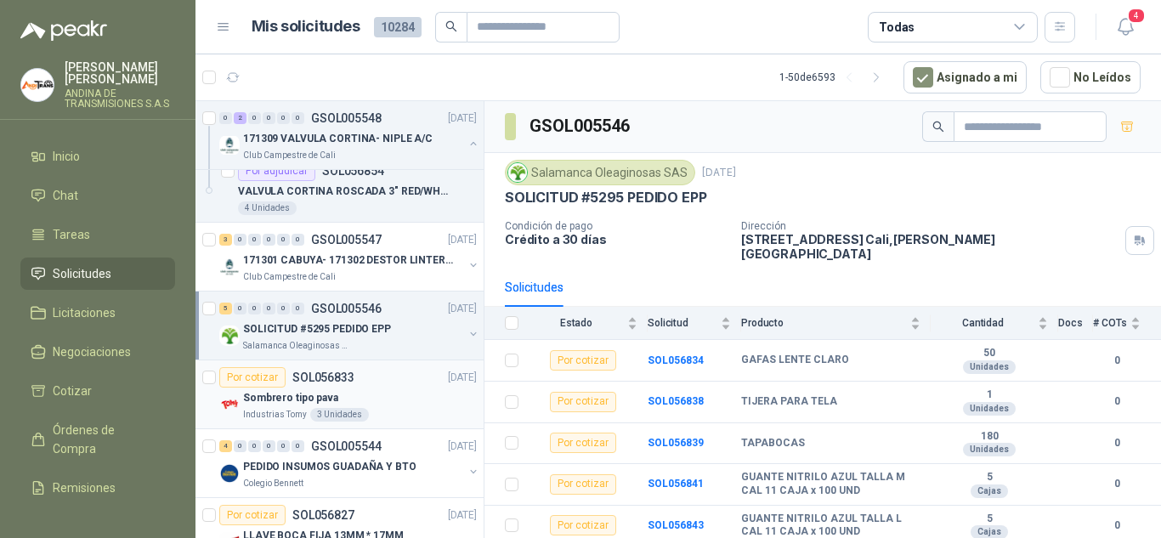
click at [372, 398] on div "Sombrero tipo pava" at bounding box center [360, 397] width 234 height 20
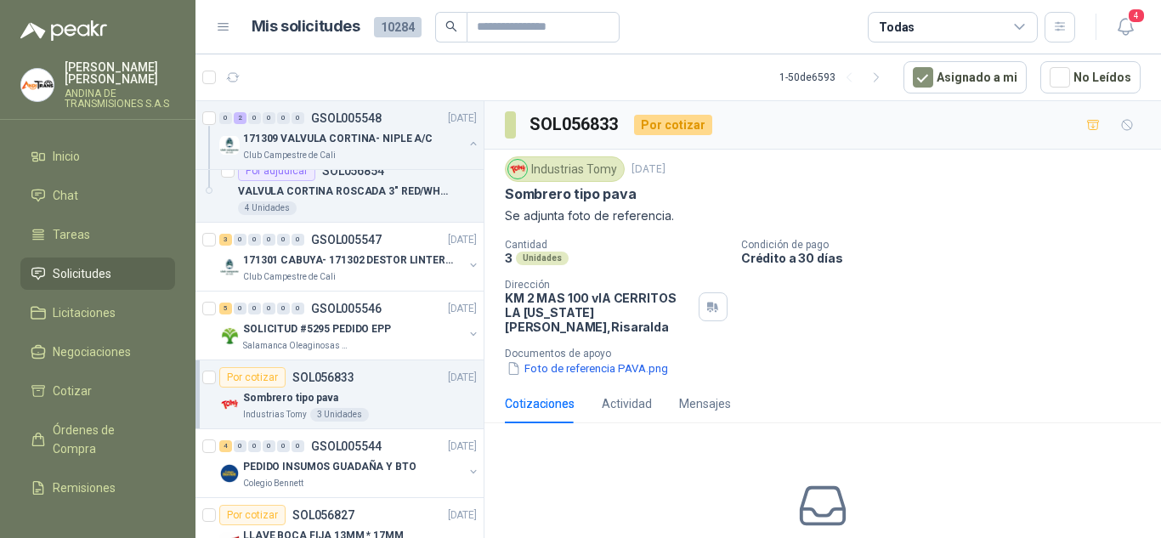
scroll to position [170, 0]
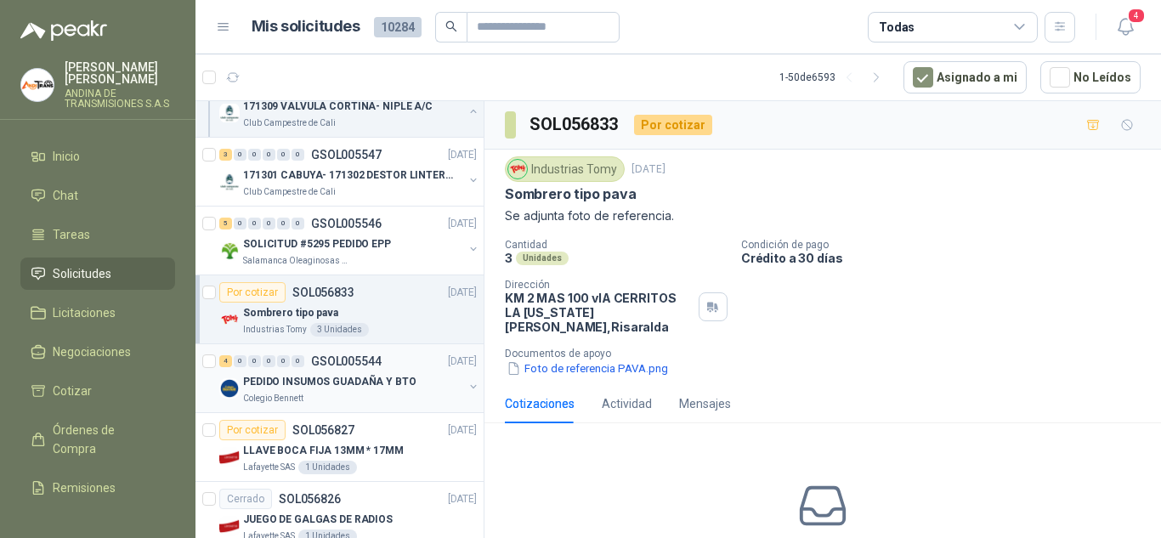
click at [378, 386] on p "PEDIDO INSUMOS GUADAÑA Y BTO" at bounding box center [329, 382] width 173 height 16
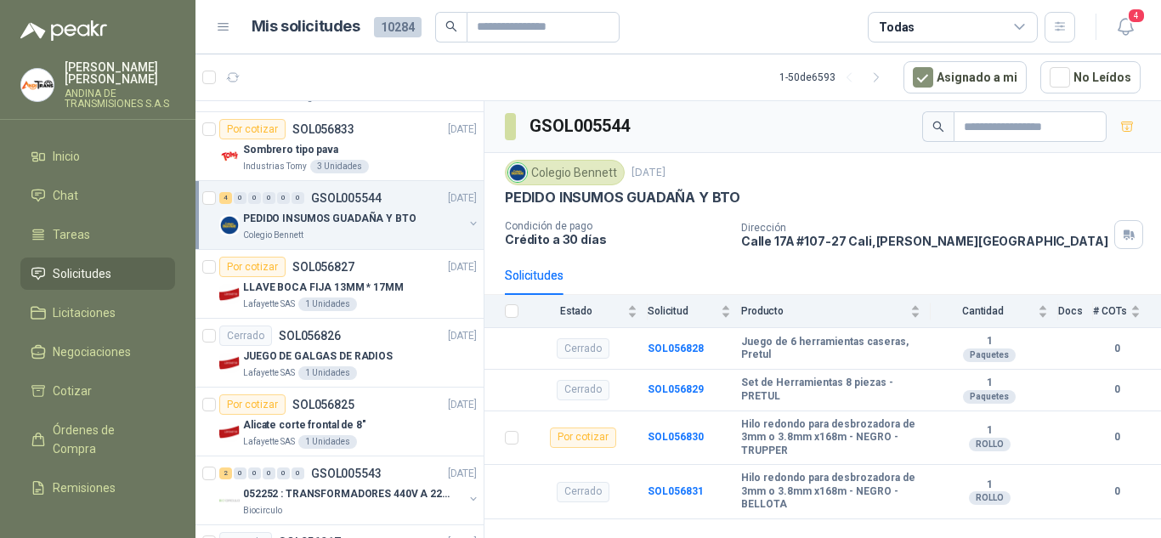
scroll to position [340, 0]
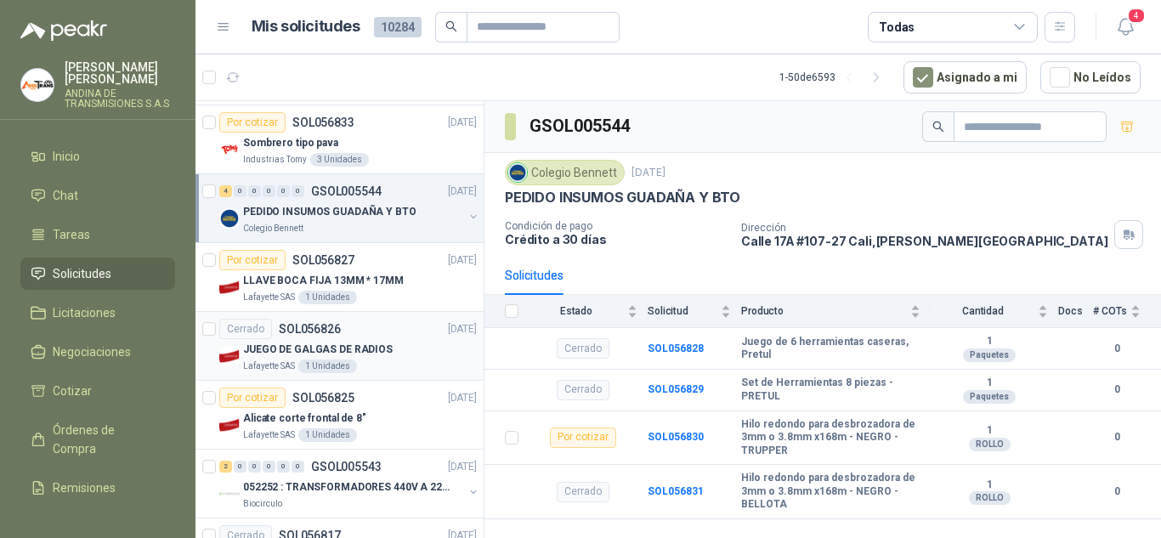
click at [390, 337] on div "Cerrado SOL056826 [DATE]" at bounding box center [347, 329] width 257 height 20
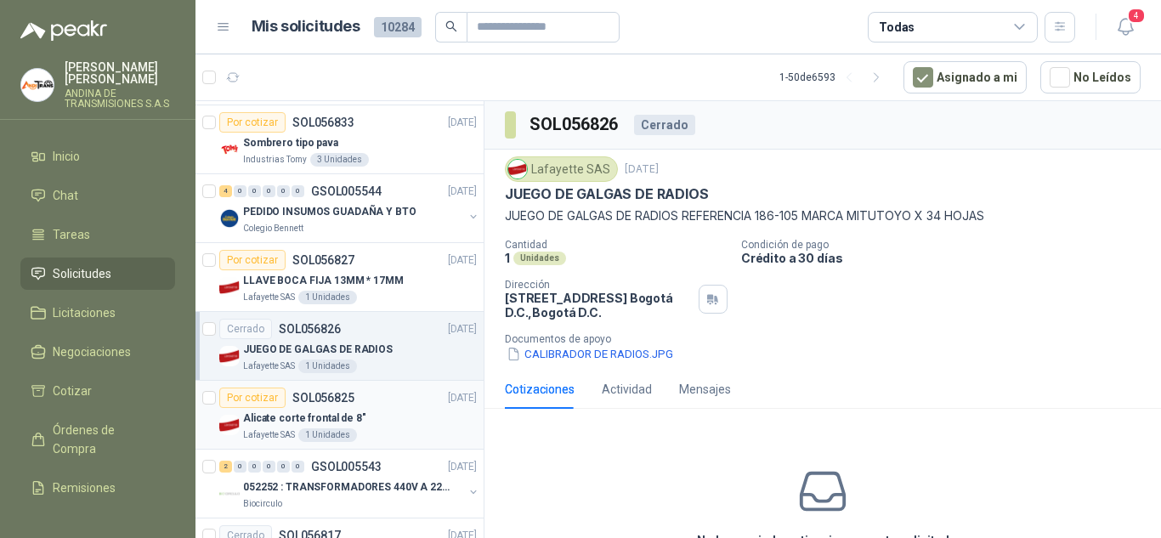
click at [386, 427] on div "Alicate corte frontal de 8"" at bounding box center [360, 418] width 234 height 20
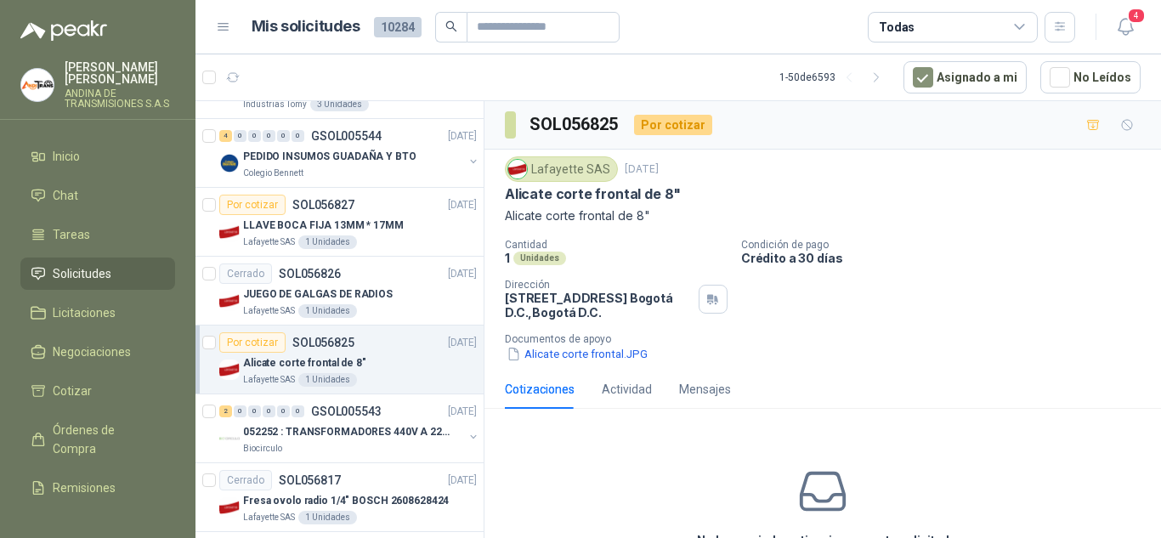
scroll to position [425, 0]
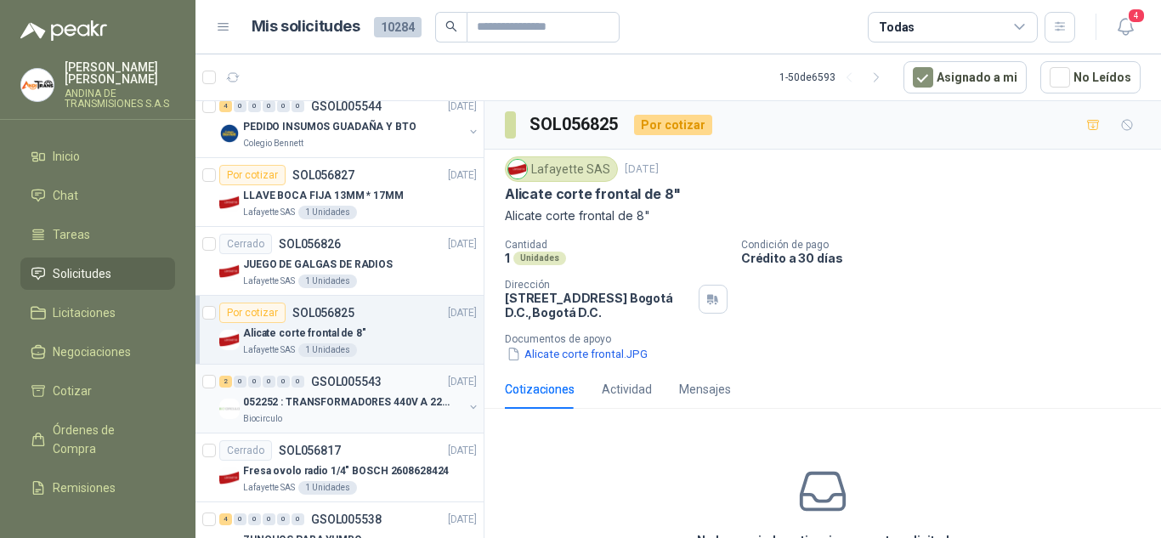
click at [390, 409] on p "052252 : TRANSFORMADORES 440V A 220 V" at bounding box center [349, 402] width 212 height 16
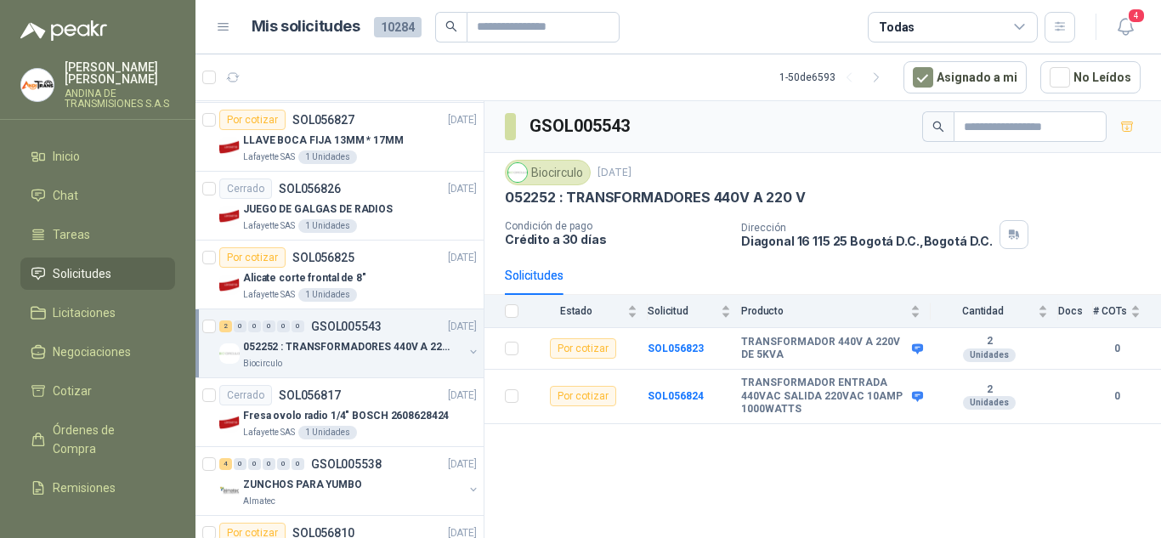
scroll to position [510, 0]
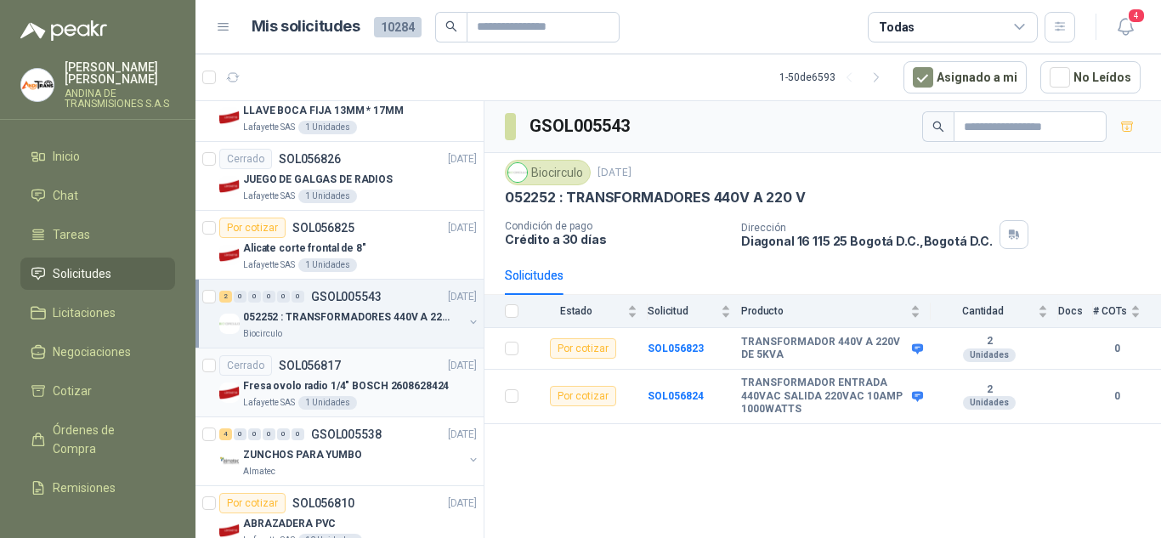
click at [404, 398] on div "Lafayette SAS 1 Unidades" at bounding box center [360, 403] width 234 height 14
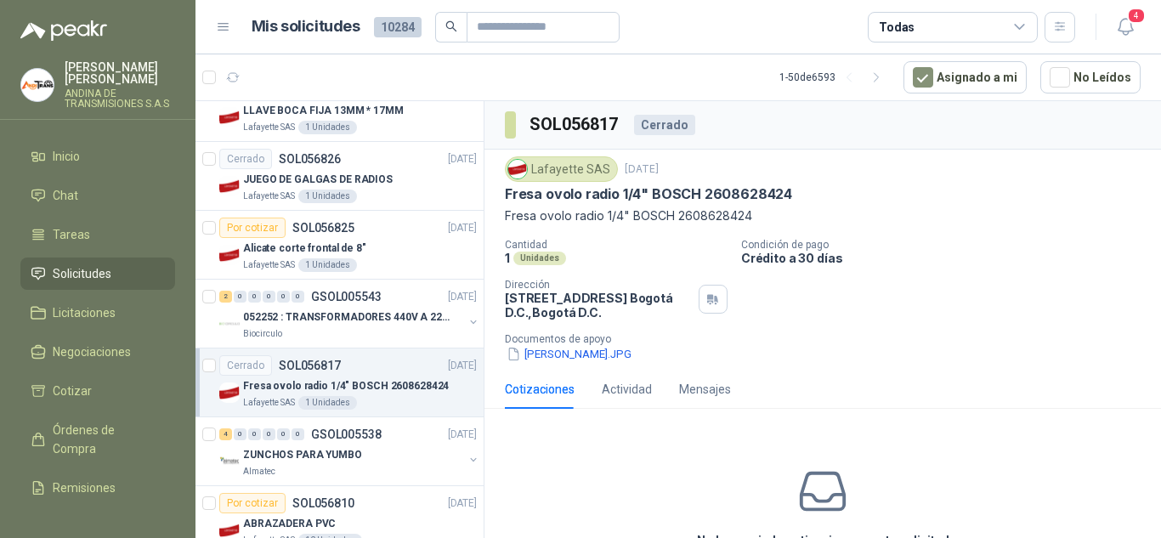
click at [544, 194] on p "Fresa ovolo radio 1/4" BOSCH 2608628424" at bounding box center [648, 194] width 287 height 18
copy p "Fresa ovolo radio 1/4" BOSCH 2608628424"
click at [1121, 24] on icon "button" at bounding box center [1125, 26] width 21 height 21
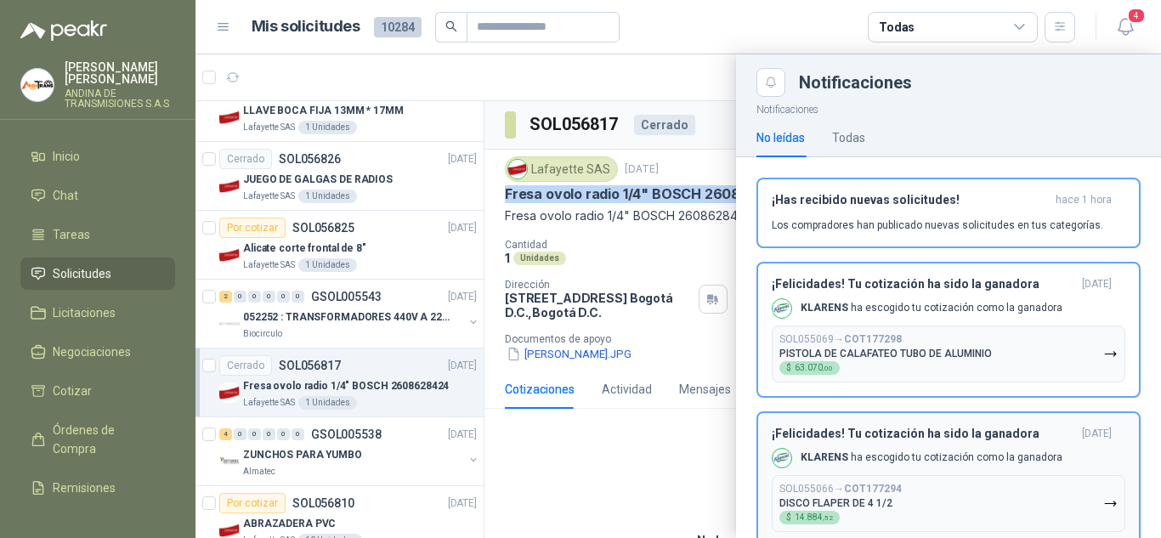
scroll to position [85, 0]
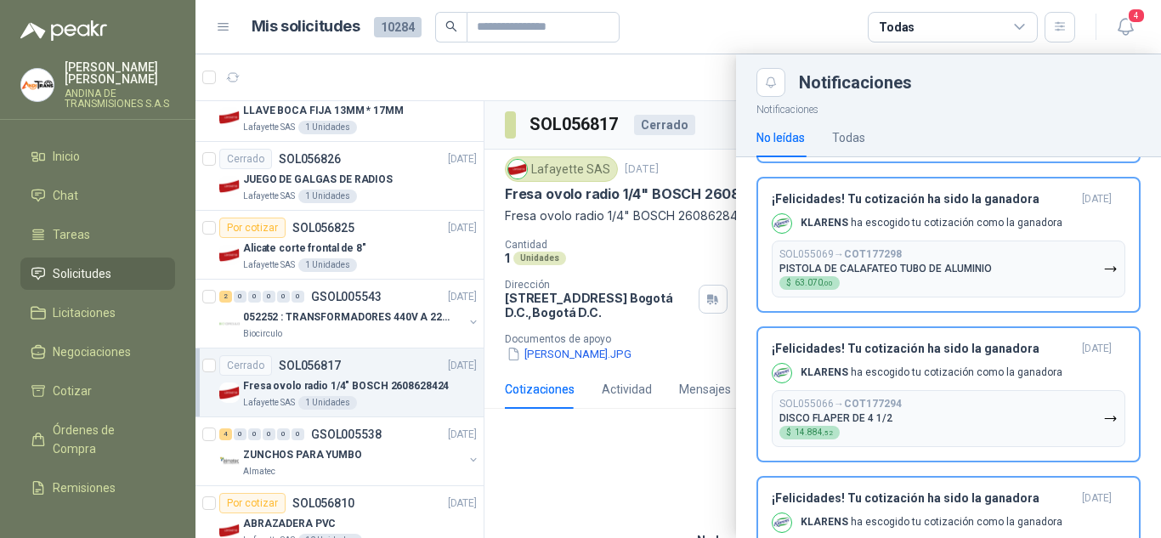
click at [634, 486] on div at bounding box center [677, 295] width 965 height 483
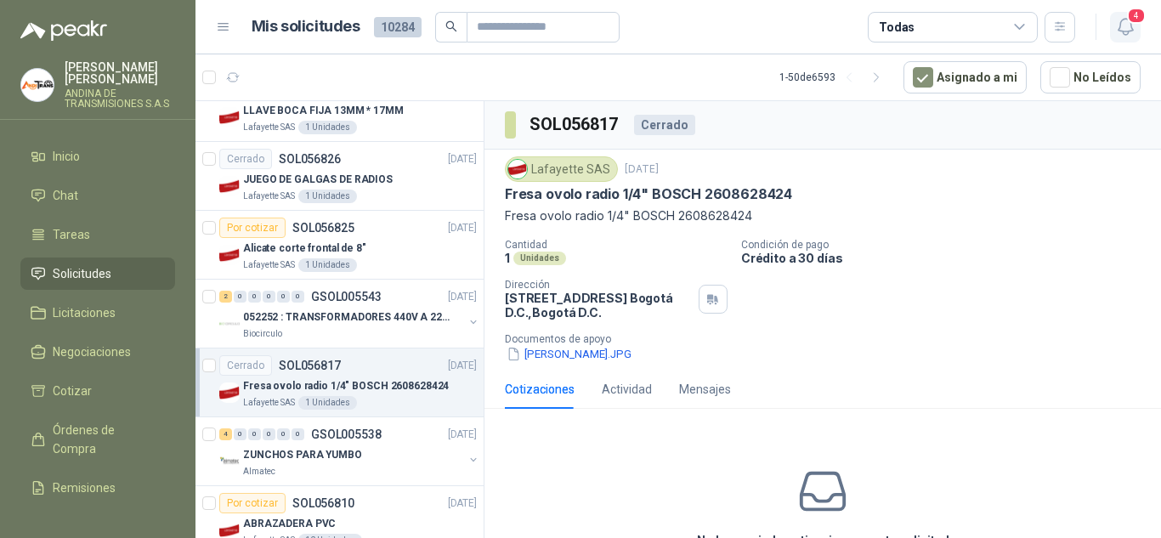
click at [1130, 26] on icon "button" at bounding box center [1124, 27] width 14 height 16
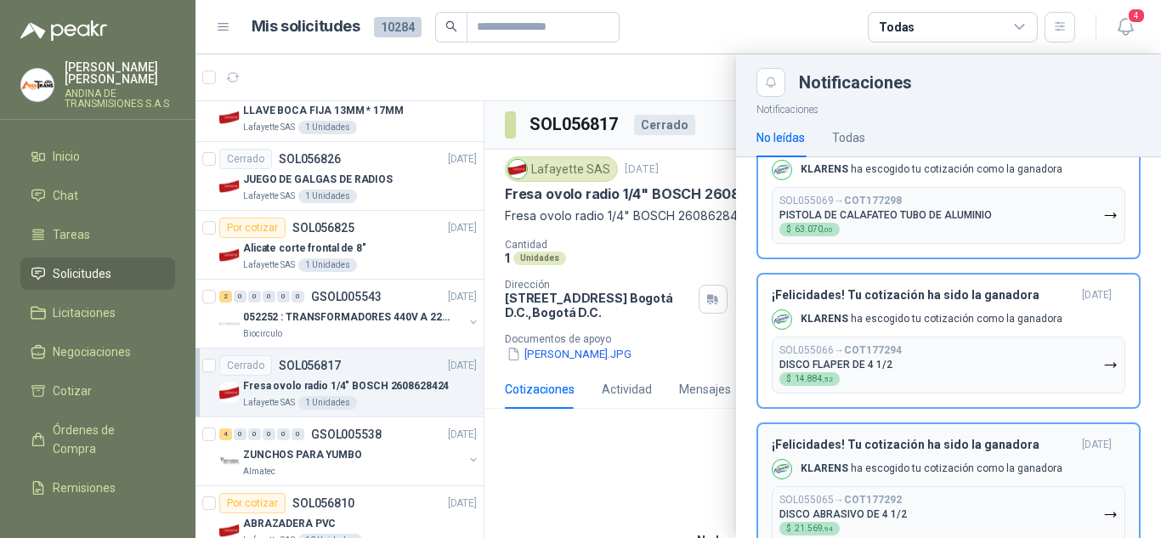
scroll to position [190, 0]
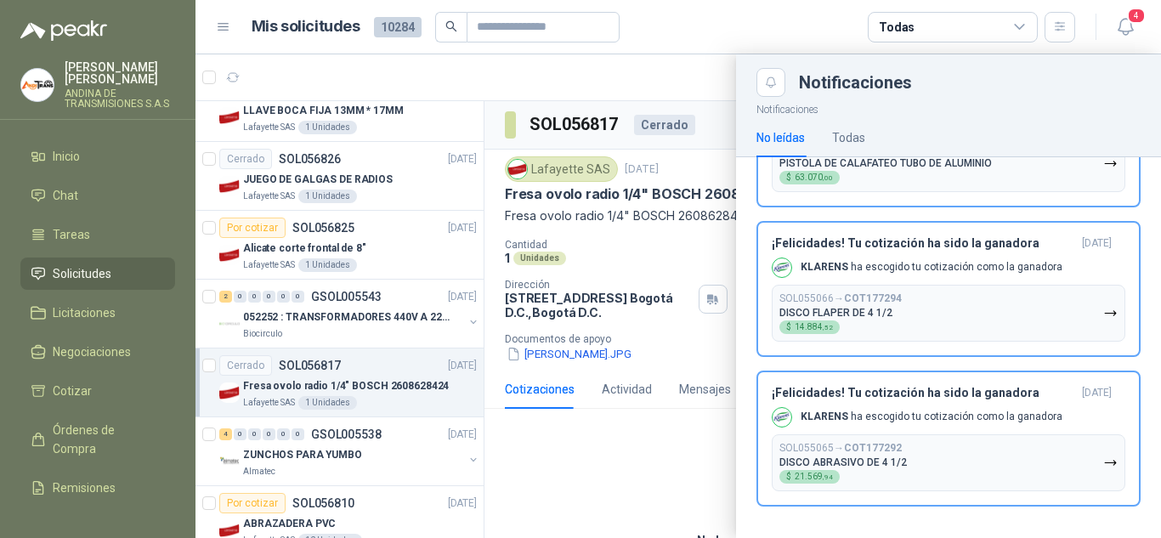
click at [666, 440] on div at bounding box center [677, 295] width 965 height 483
